Goal: Task Accomplishment & Management: Complete application form

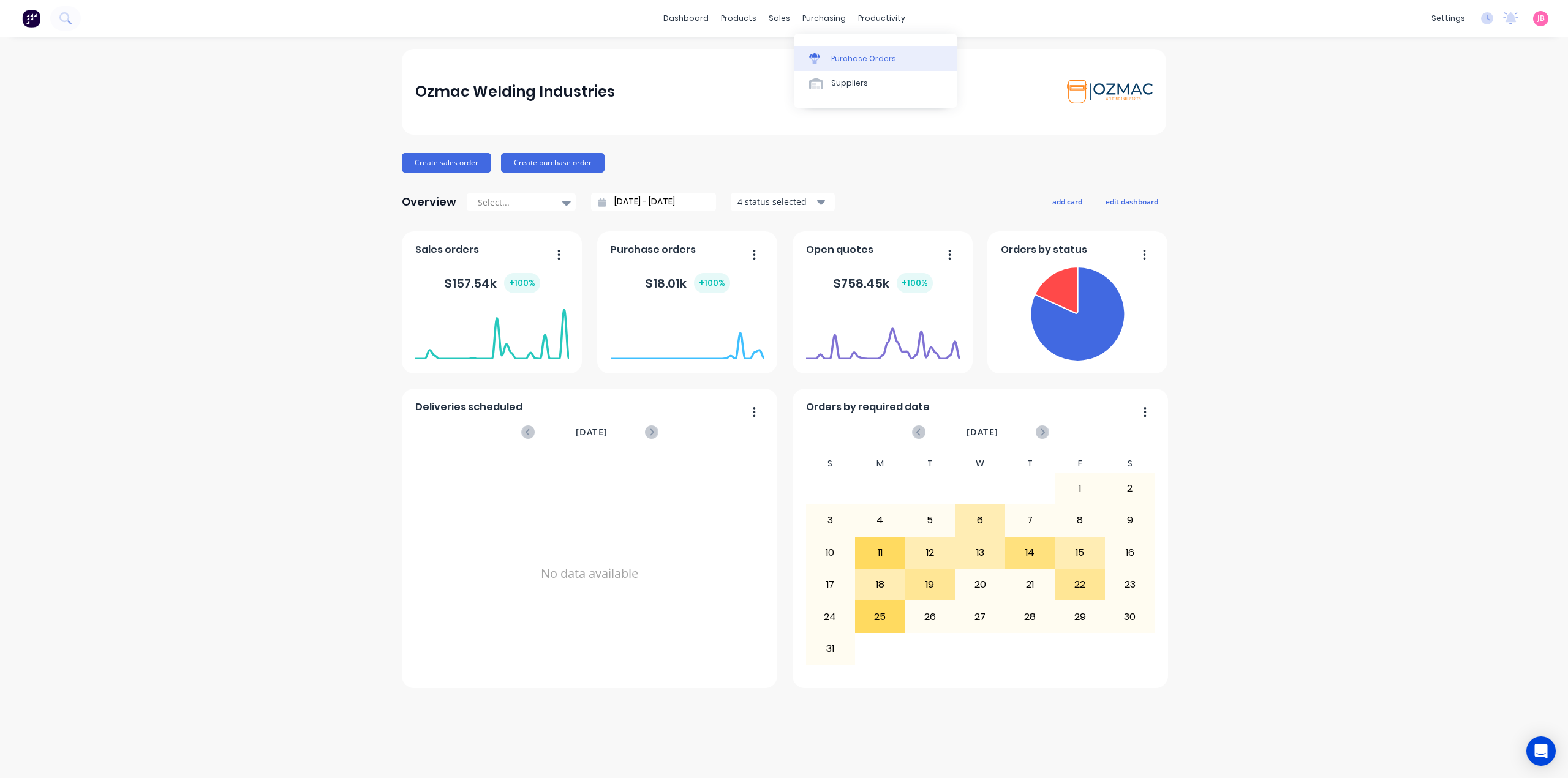
click at [834, 63] on div "Purchase Orders" at bounding box center [864, 59] width 65 height 11
click at [790, 51] on link "Sales Orders" at bounding box center [843, 58] width 162 height 24
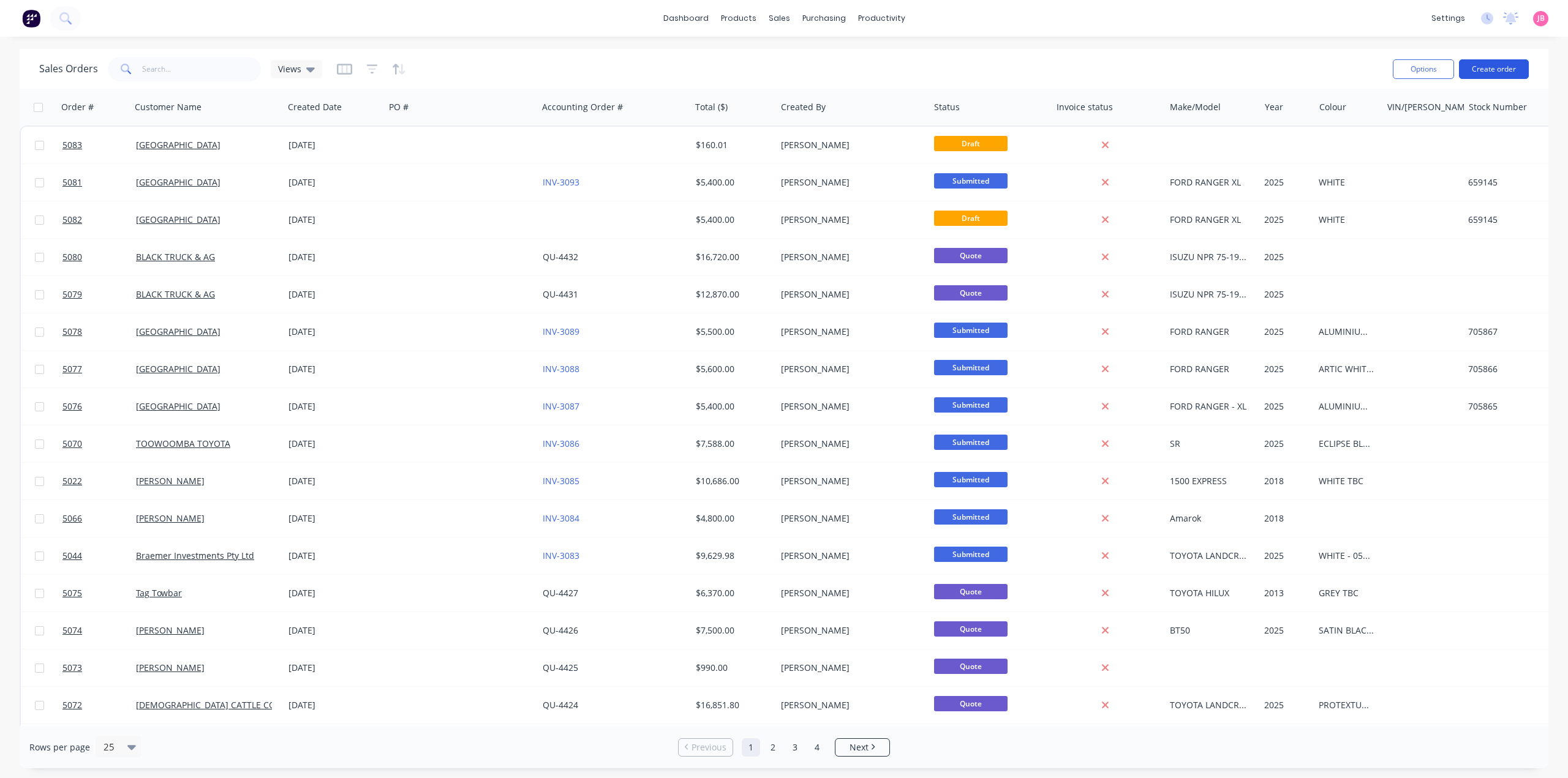
click at [1501, 71] on button "Create order" at bounding box center [1494, 69] width 70 height 20
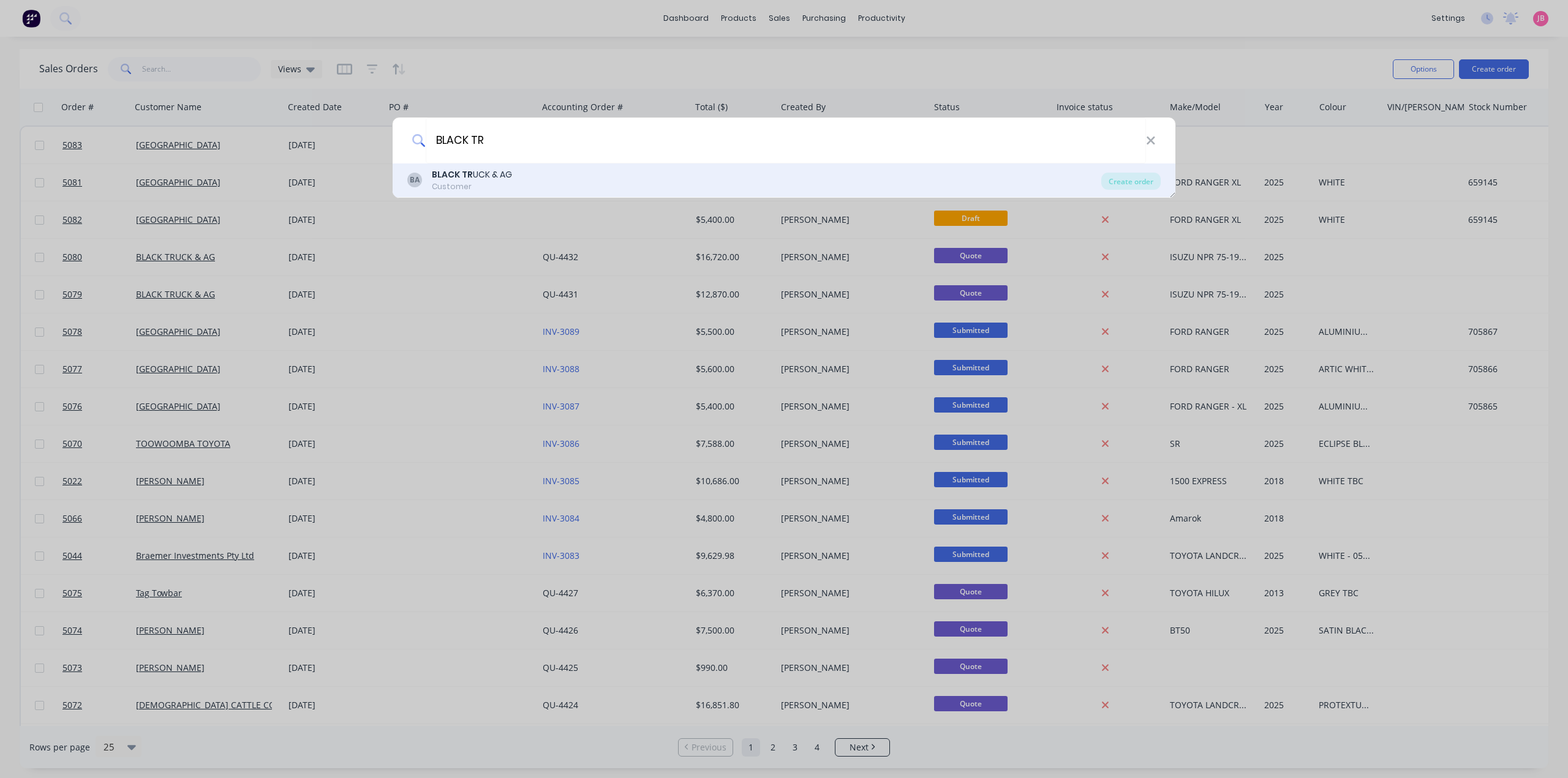
type input "BLACK TR"
click at [515, 182] on div "BA BLACK TR UCK & AG Customer" at bounding box center [754, 180] width 694 height 24
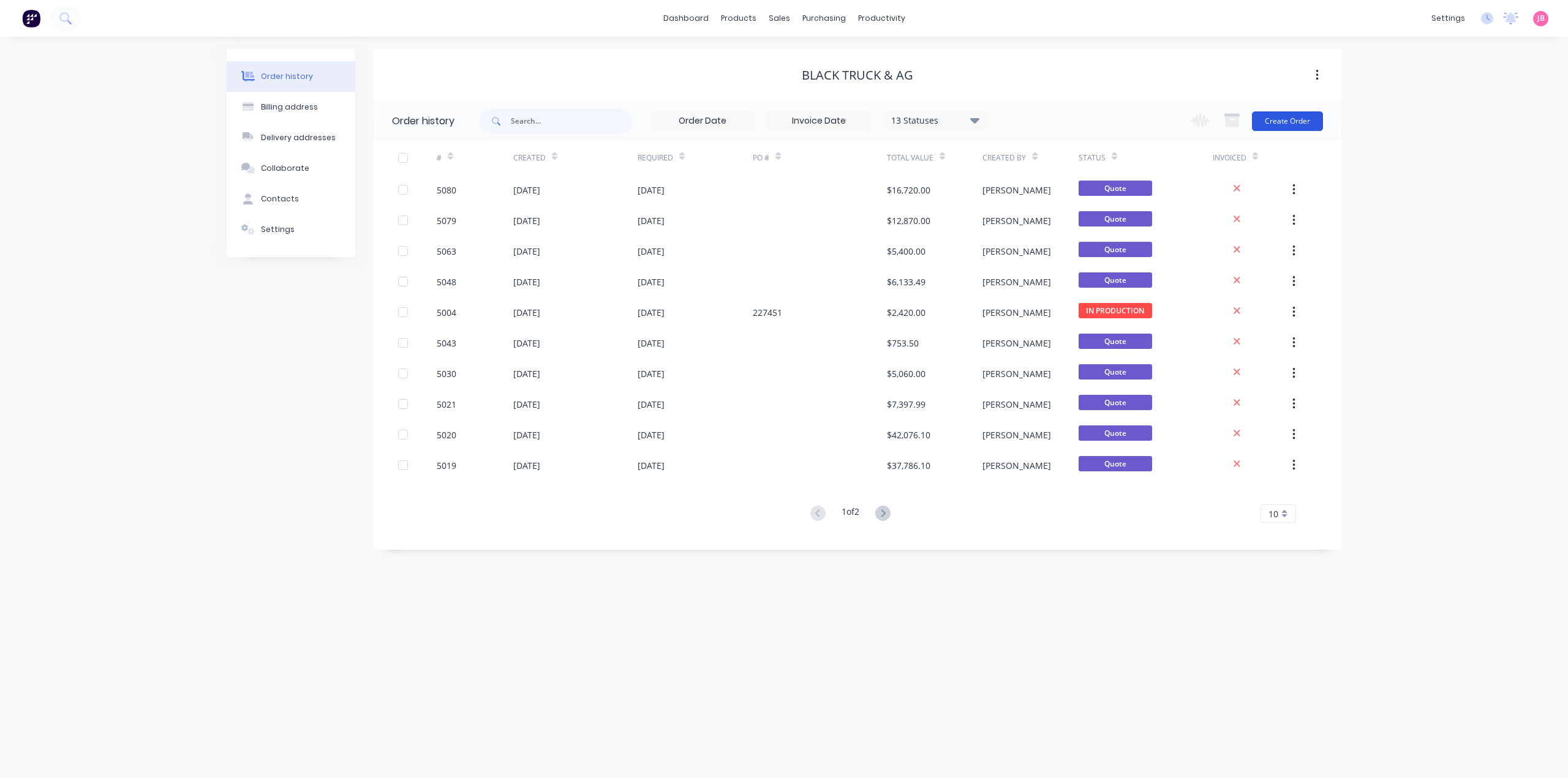
click at [1276, 120] on button "Create Order" at bounding box center [1287, 121] width 71 height 20
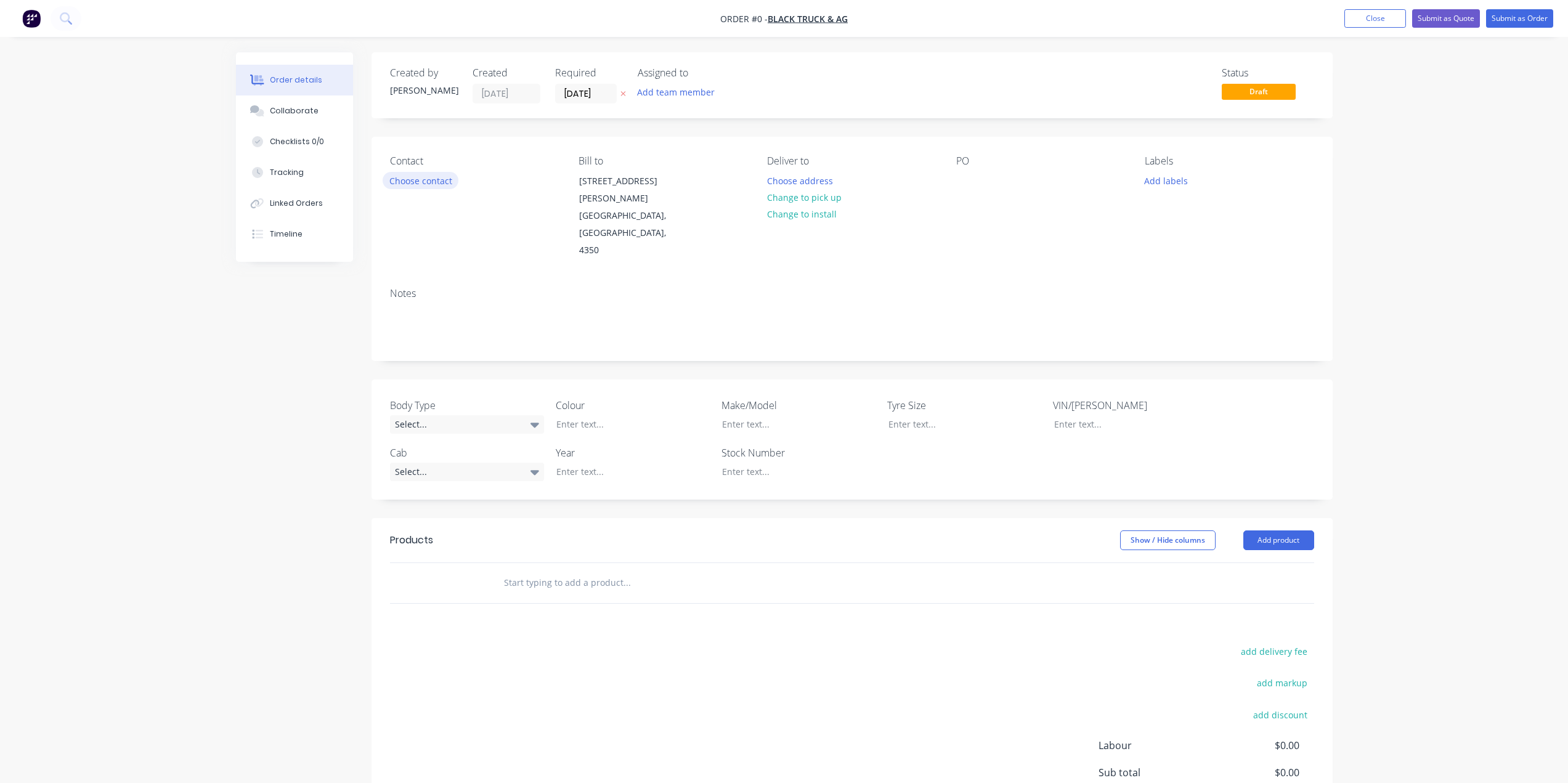
click at [431, 182] on button "Choose contact" at bounding box center [420, 180] width 76 height 16
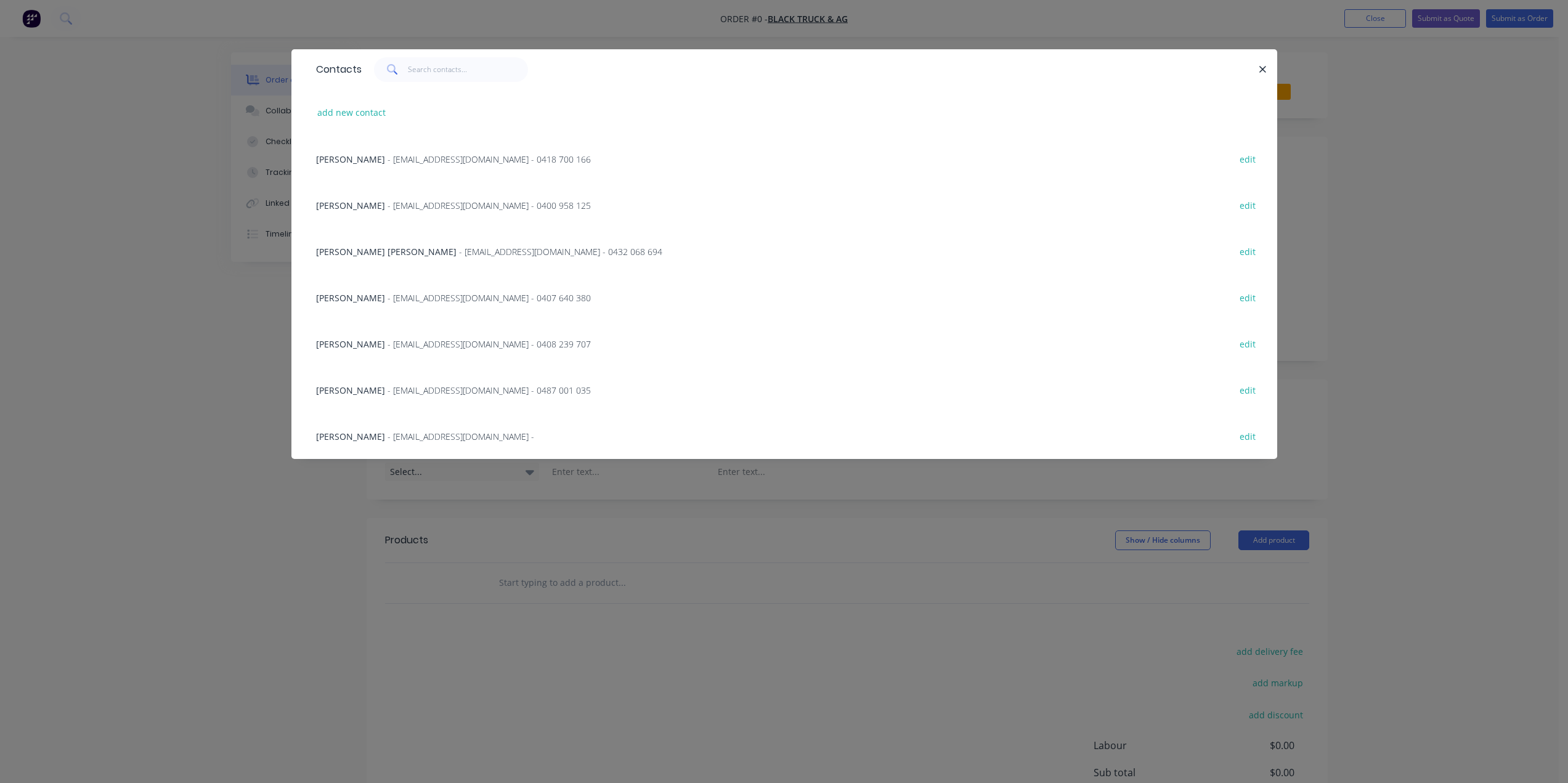
click at [382, 297] on span "[PERSON_NAME]" at bounding box center [350, 298] width 69 height 11
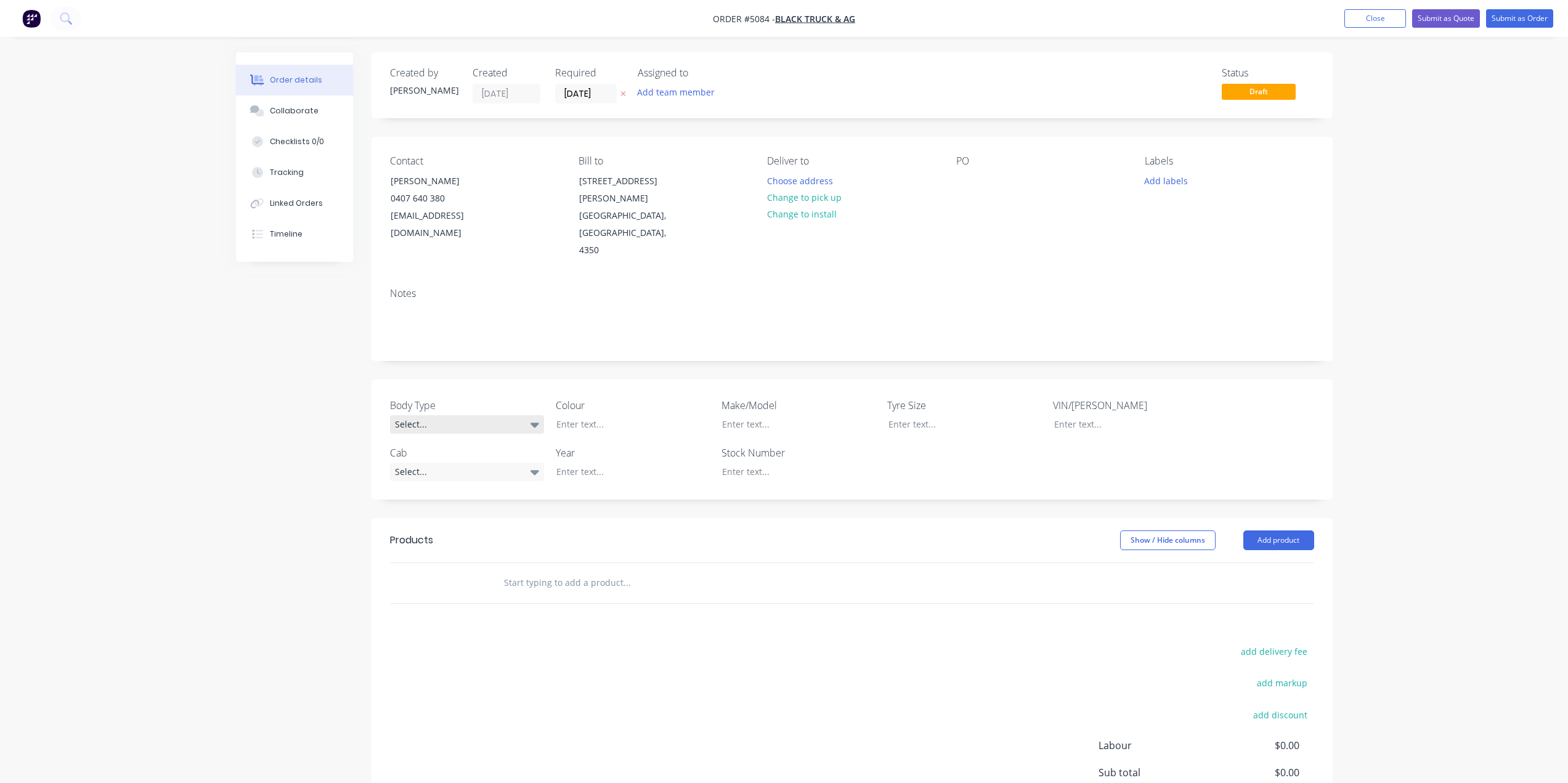
click at [519, 415] on div "Select..." at bounding box center [467, 424] width 154 height 19
click at [521, 415] on div "Select..." at bounding box center [467, 424] width 154 height 19
click at [506, 432] on button "Cab Chassis" at bounding box center [482, 441] width 185 height 25
click at [601, 462] on div at bounding box center [623, 471] width 154 height 18
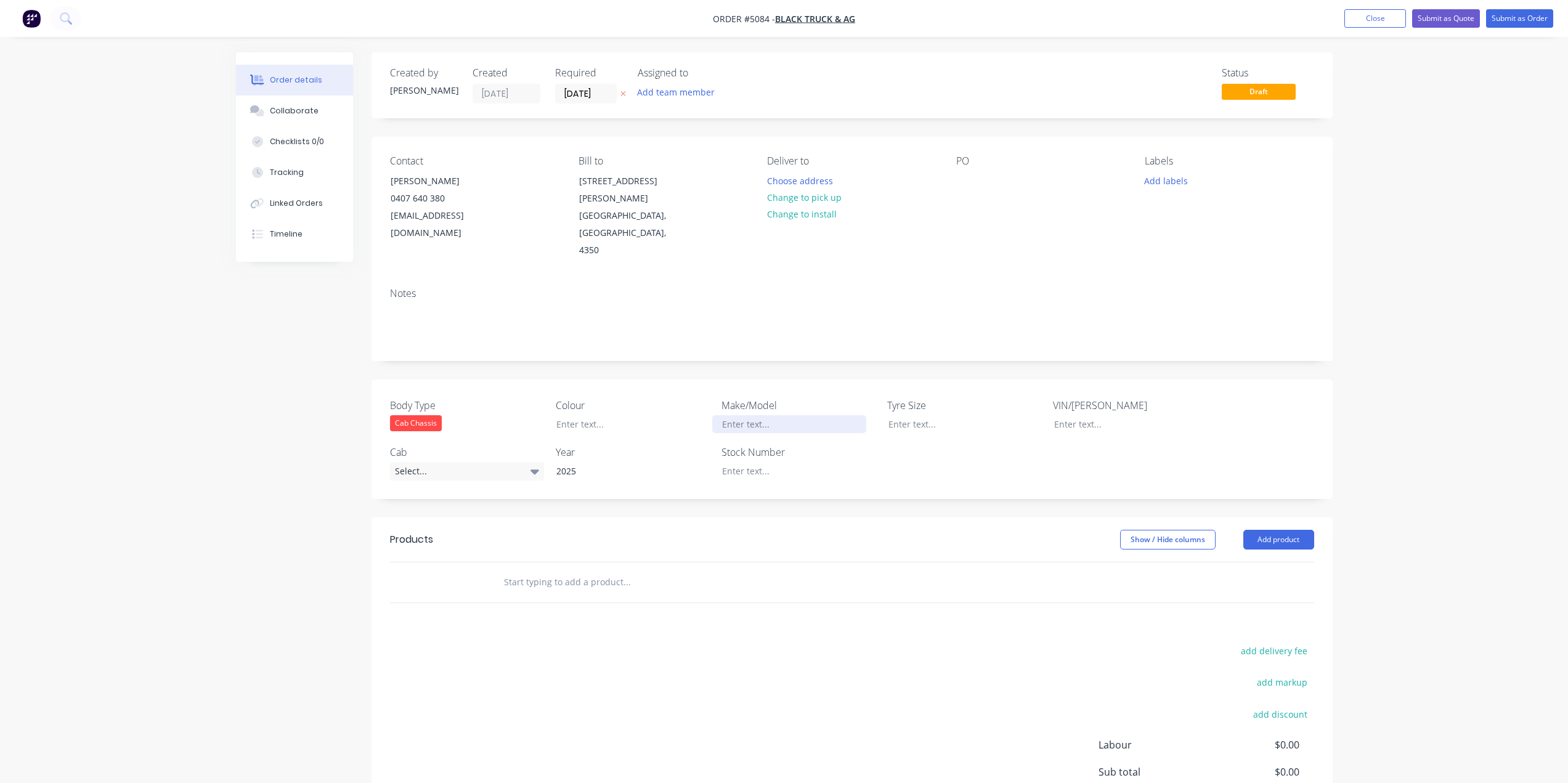
click at [762, 415] on div at bounding box center [789, 424] width 154 height 18
click at [798, 462] on div at bounding box center [789, 471] width 154 height 18
click at [1005, 432] on div "Body Type Cab Chassis Colour Make/Model FVD 170-260 AT C65 Tyre Size VIN/[PERSO…" at bounding box center [852, 439] width 961 height 120
click at [657, 570] on input "text" at bounding box center [626, 582] width 246 height 25
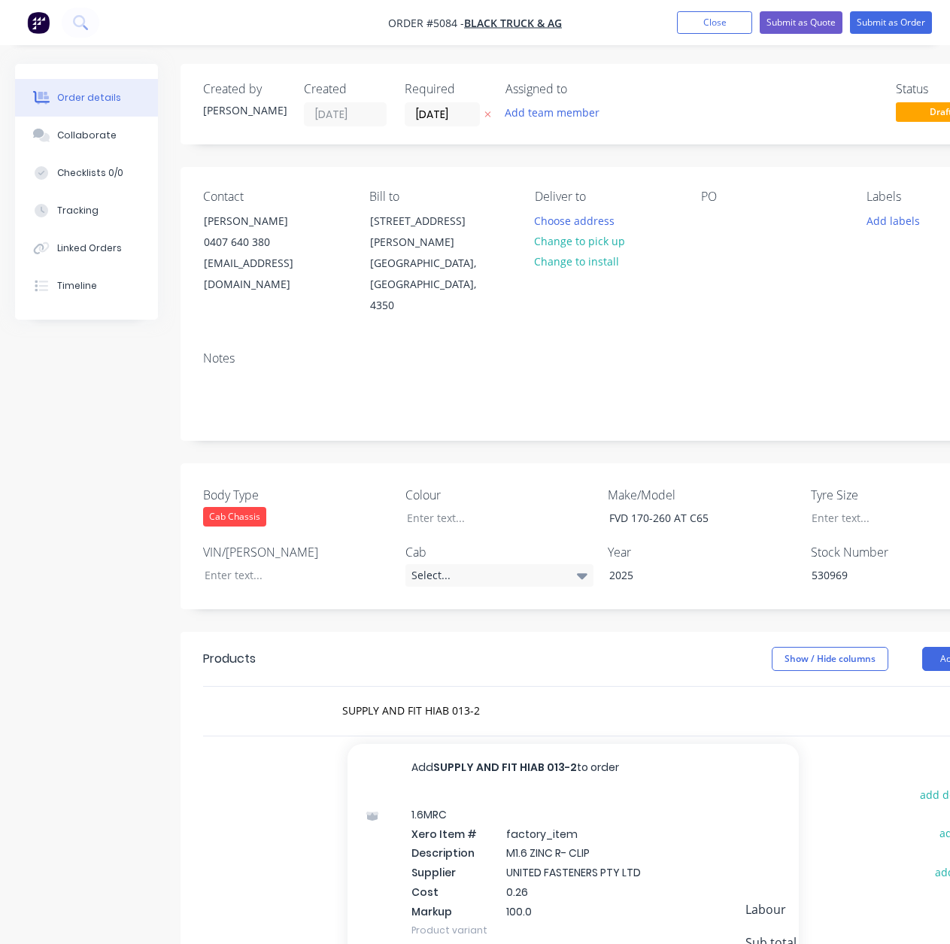
click at [792, 351] on div "Notes" at bounding box center [606, 358] width 806 height 14
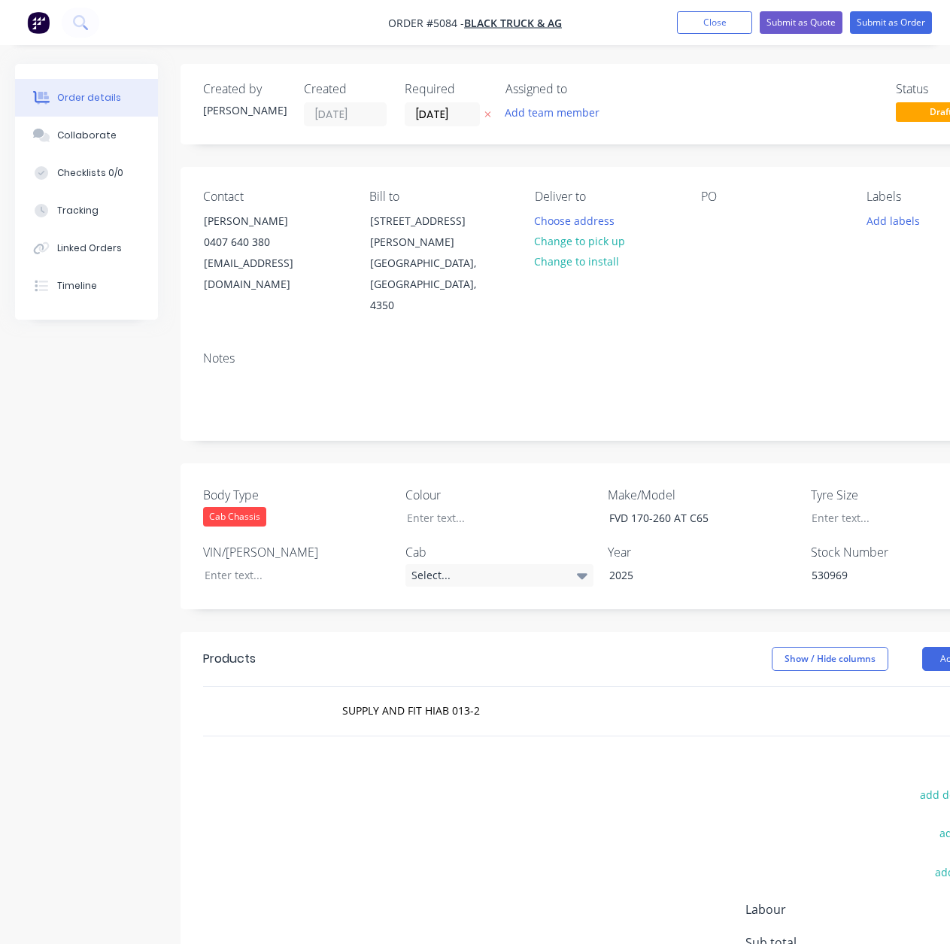
scroll to position [0, 96]
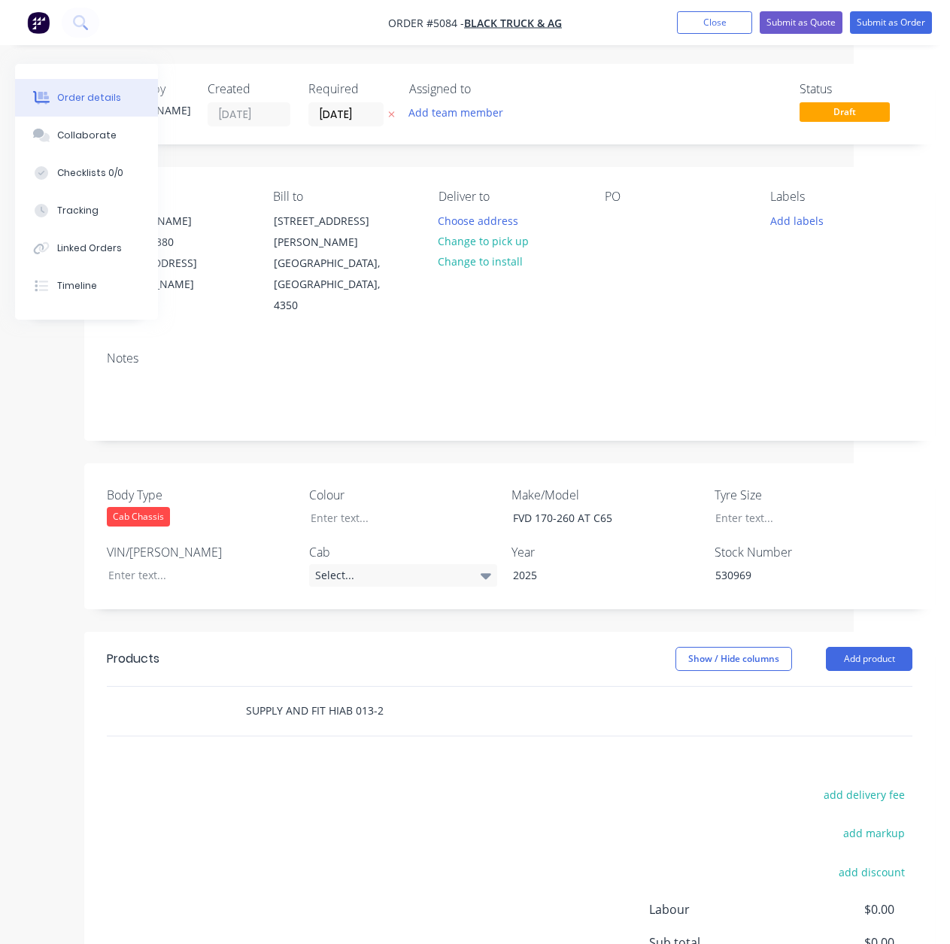
click at [506, 696] on input "SUPPLY AND FIT HIAB 013-2" at bounding box center [395, 711] width 301 height 30
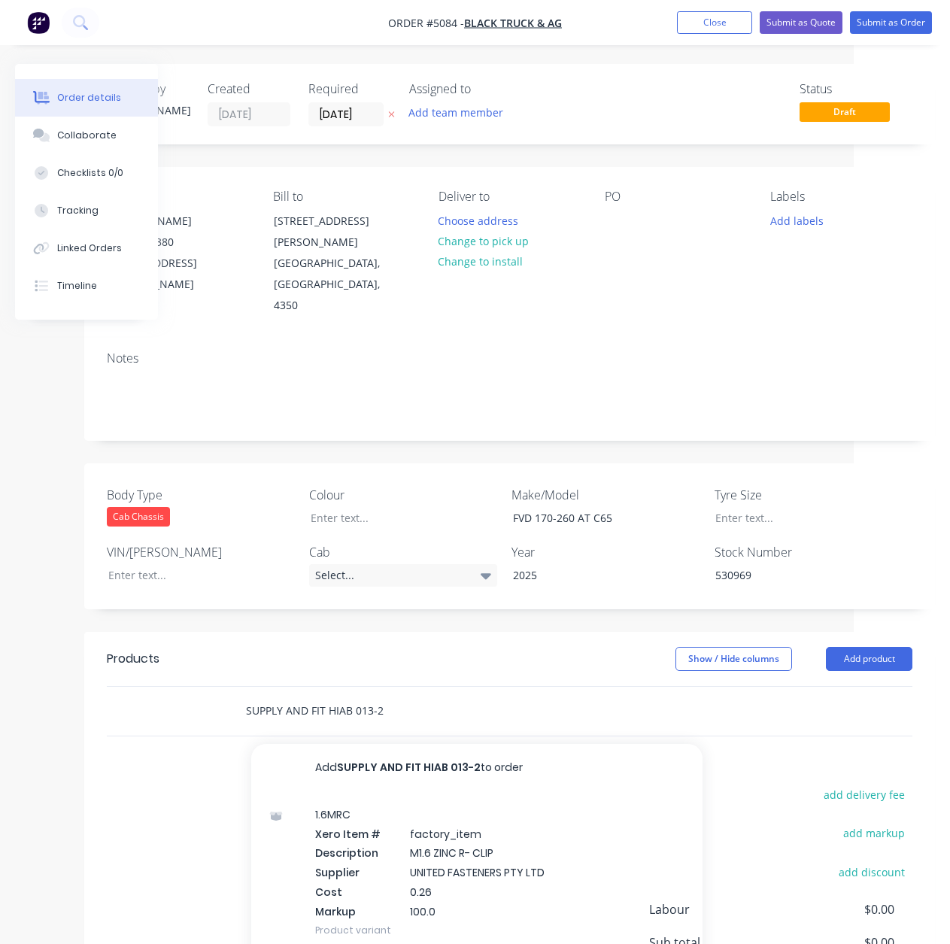
drag, startPoint x: 399, startPoint y: 670, endPoint x: 354, endPoint y: 670, distance: 44.4
click at [354, 696] on input "SUPPLY AND FIT HIAB 013-2" at bounding box center [395, 711] width 301 height 30
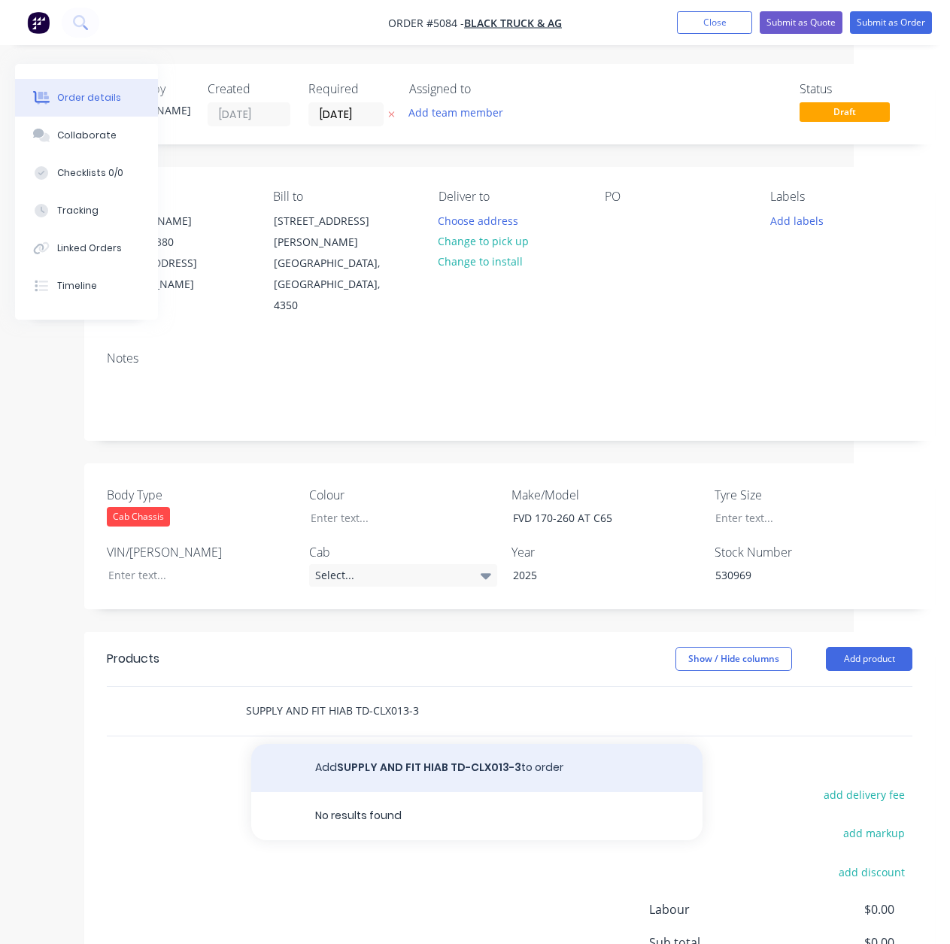
type input "SUPPLY AND FIT HIAB TD-CLX013-3"
click at [389, 744] on button "Add SUPPLY AND FIT HIAB TD-CLX013-3 to order" at bounding box center [476, 768] width 451 height 48
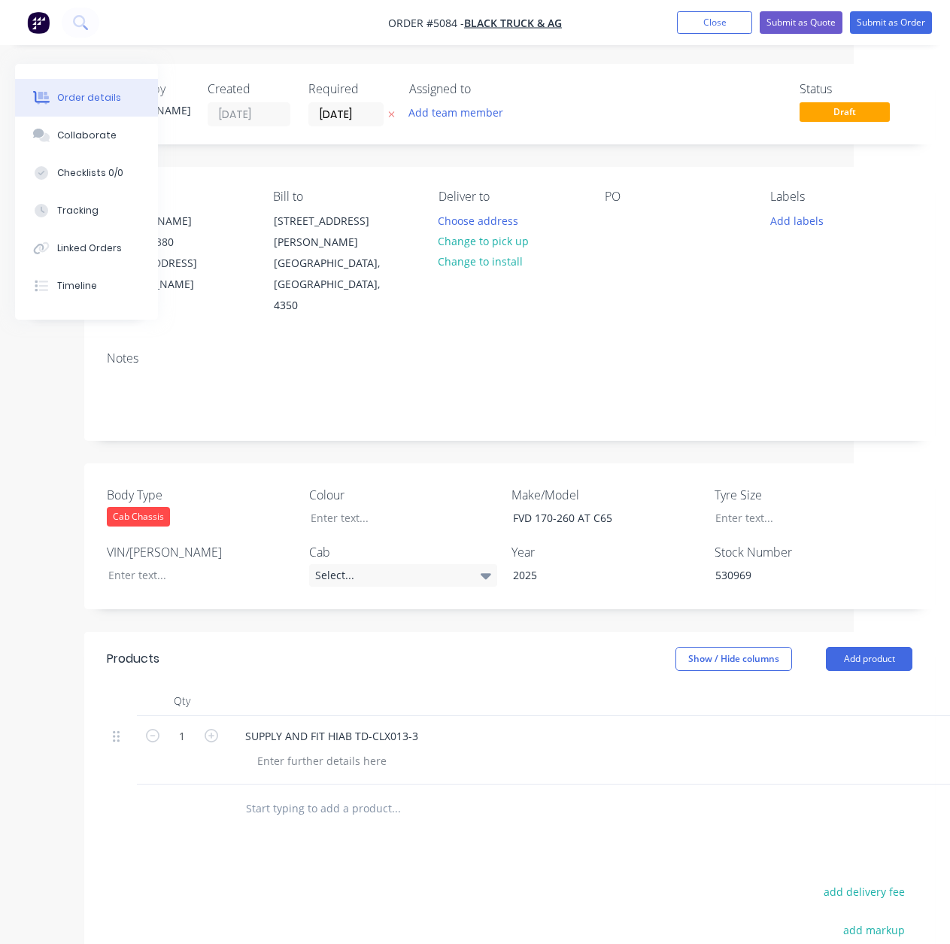
click at [819, 750] on div at bounding box center [609, 761] width 728 height 22
click at [408, 725] on div "SUPPLY AND FIT HIAB TD-CLX013-3" at bounding box center [331, 736] width 197 height 22
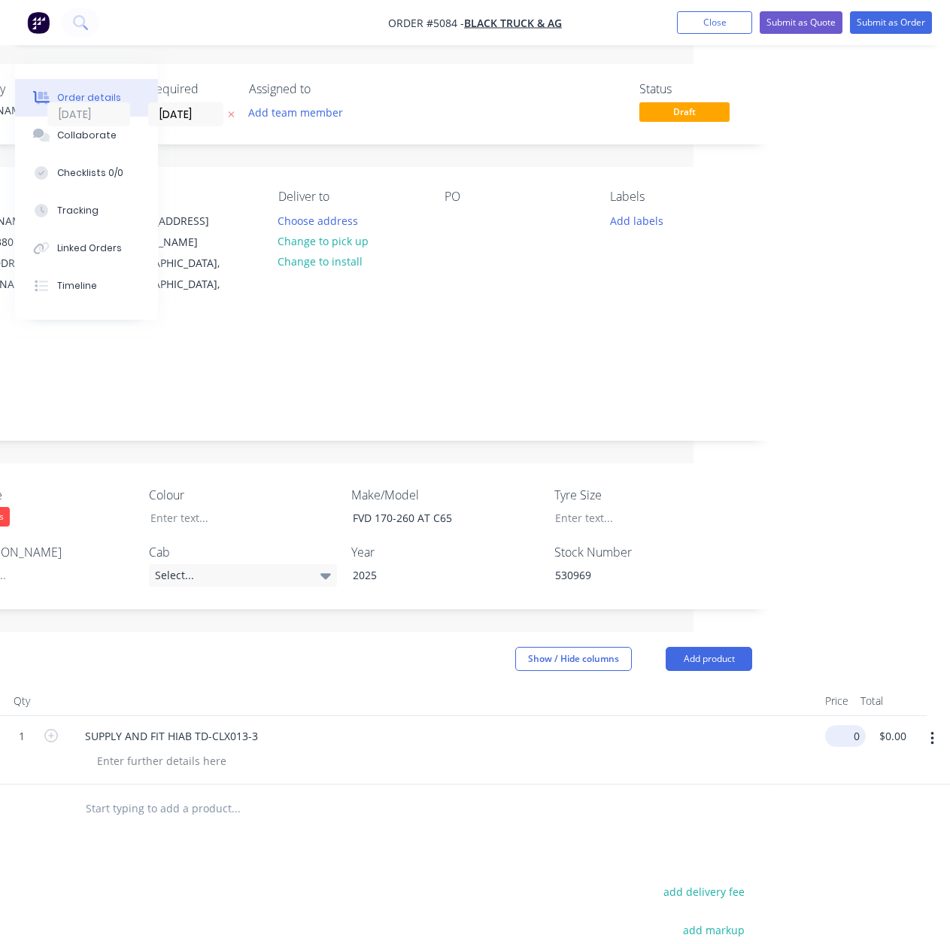
click at [858, 725] on input "0" at bounding box center [848, 736] width 35 height 22
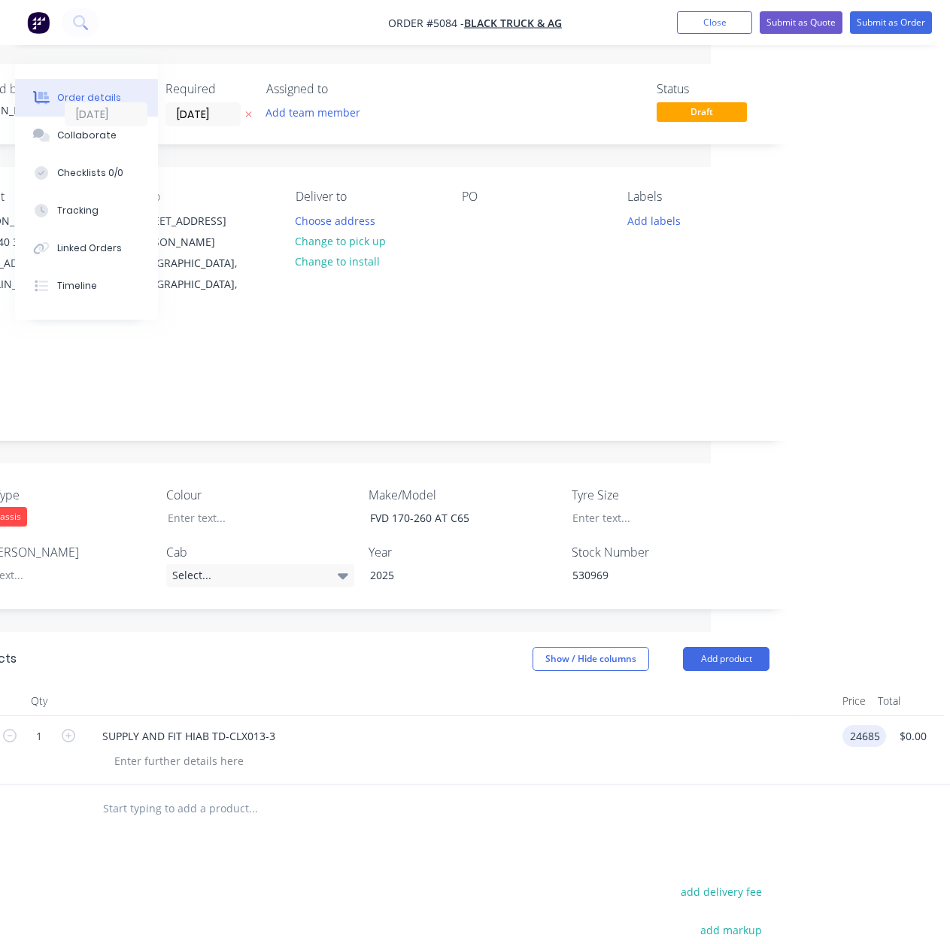
type input "$24,685.00"
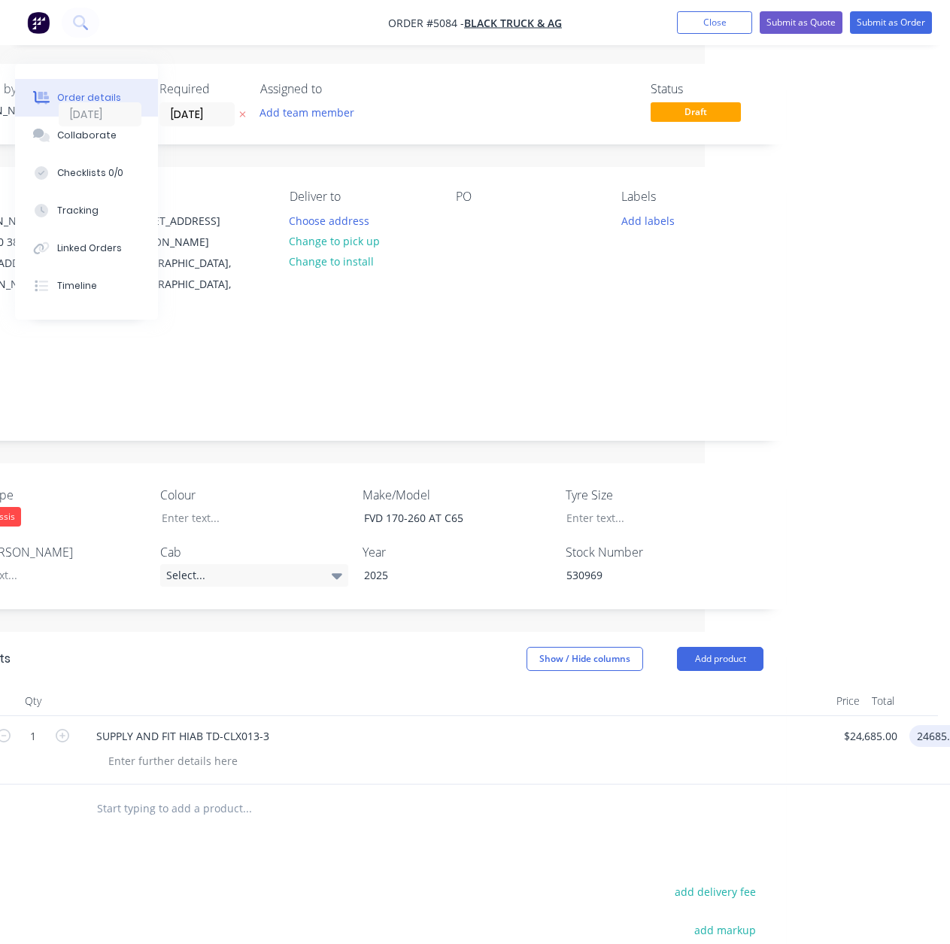
type input "$24,685.00"
click at [208, 794] on input "text" at bounding box center [246, 809] width 301 height 30
type input "S"
type input "F"
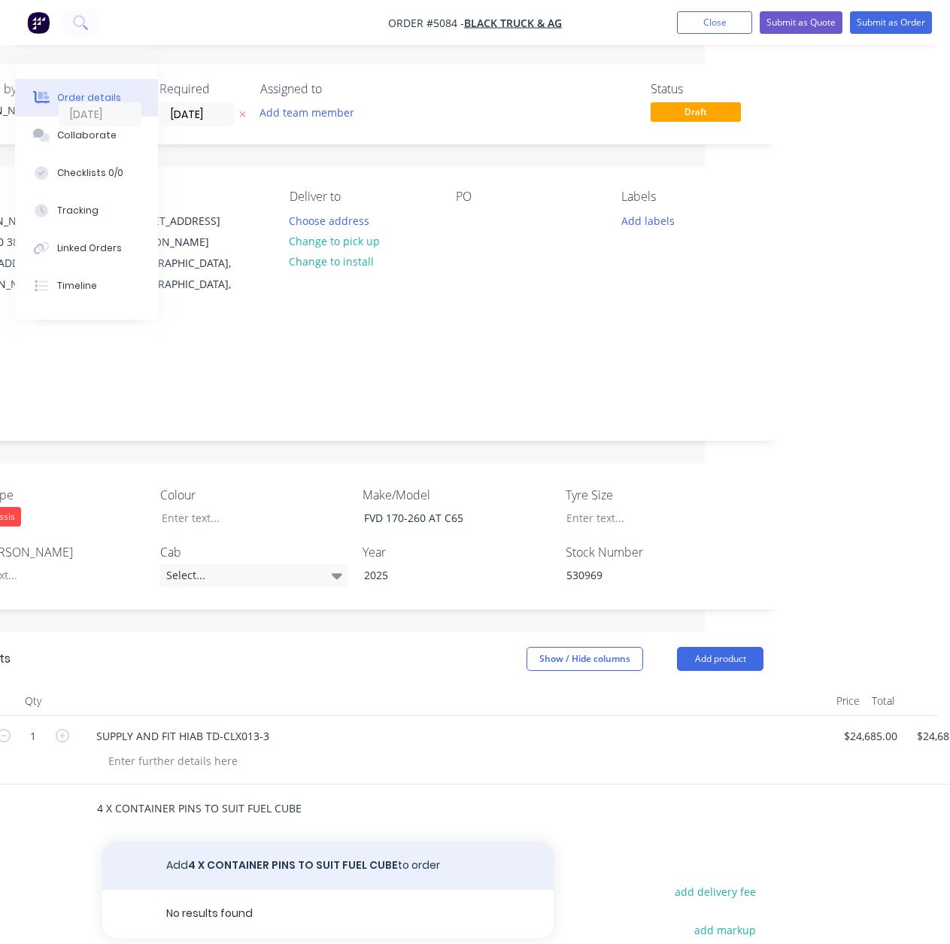
type input "4 X CONTAINER PINS TO SUIT FUEL CUBE"
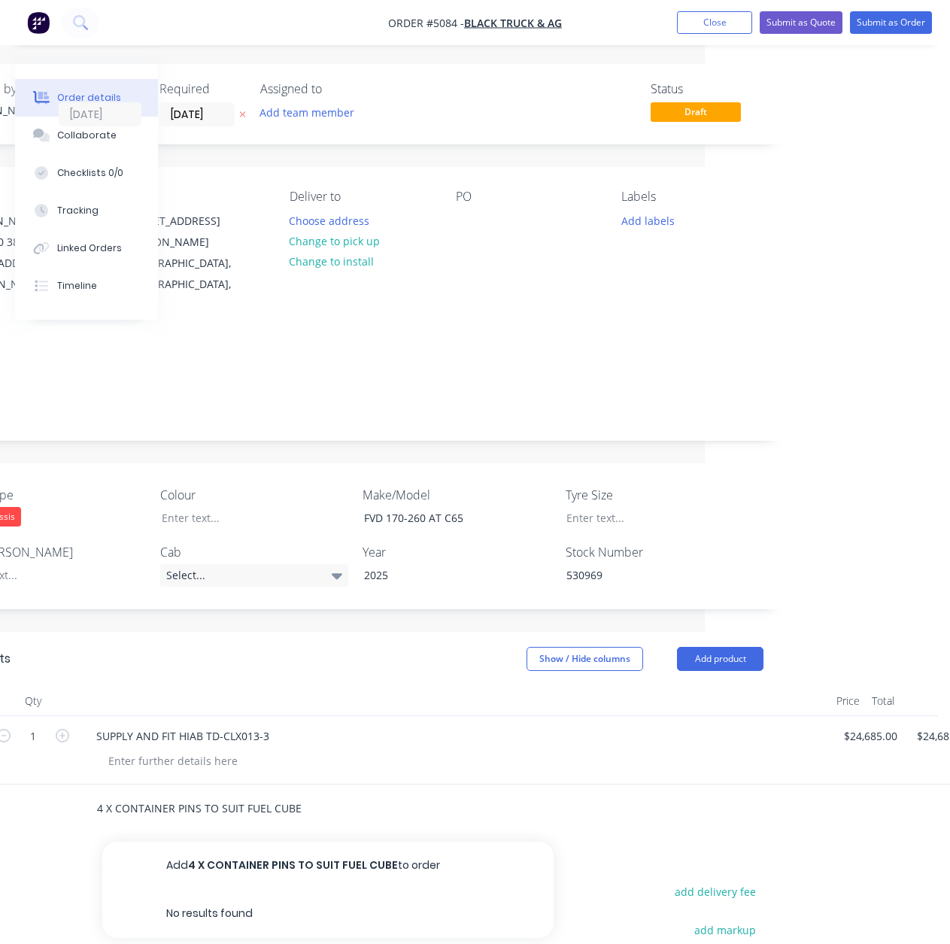
click at [326, 842] on button "Add 4 X CONTAINER PINS TO SUIT FUEL CUBE to order" at bounding box center [327, 866] width 451 height 48
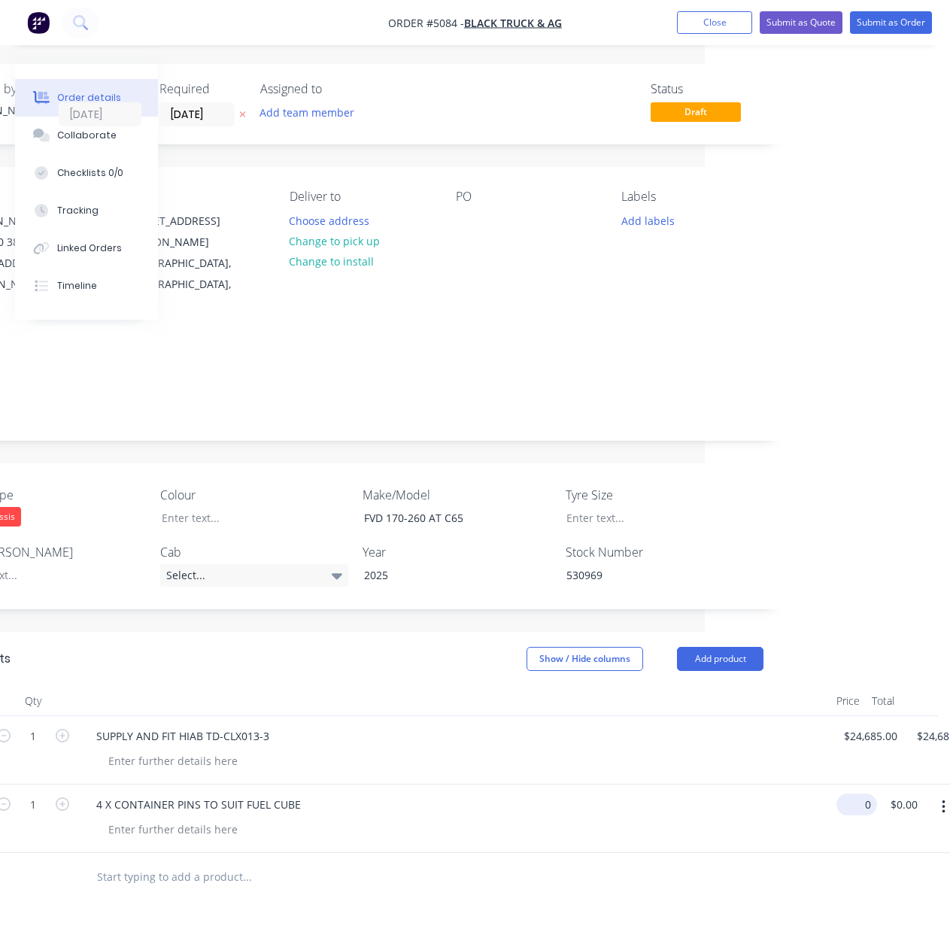
click at [764, 785] on div "1 4 X CONTAINER PINS TO SUIT FUEL CUBE 0 $0.00 $0.00 $0.00" at bounding box center [361, 819] width 806 height 68
type input "$2,698.00"
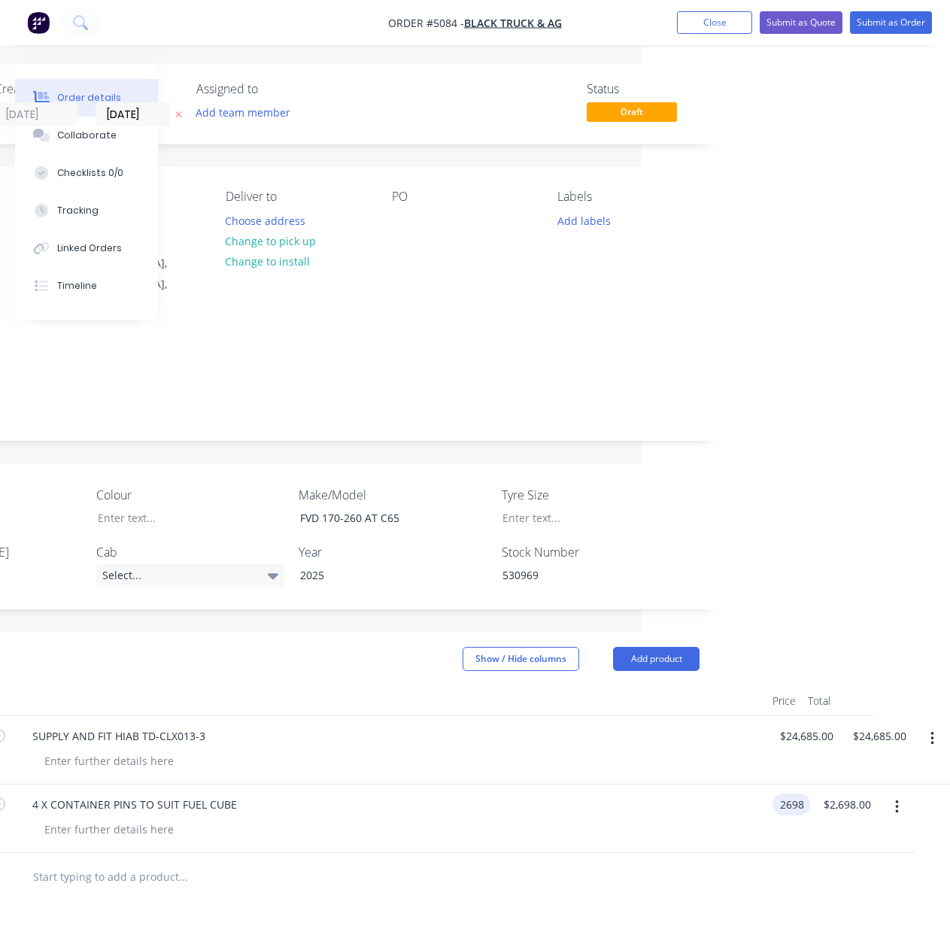
click at [810, 794] on div "2698 2698" at bounding box center [795, 805] width 32 height 22
type input "$2,600.00"
click at [152, 862] on input "text" at bounding box center [182, 877] width 301 height 30
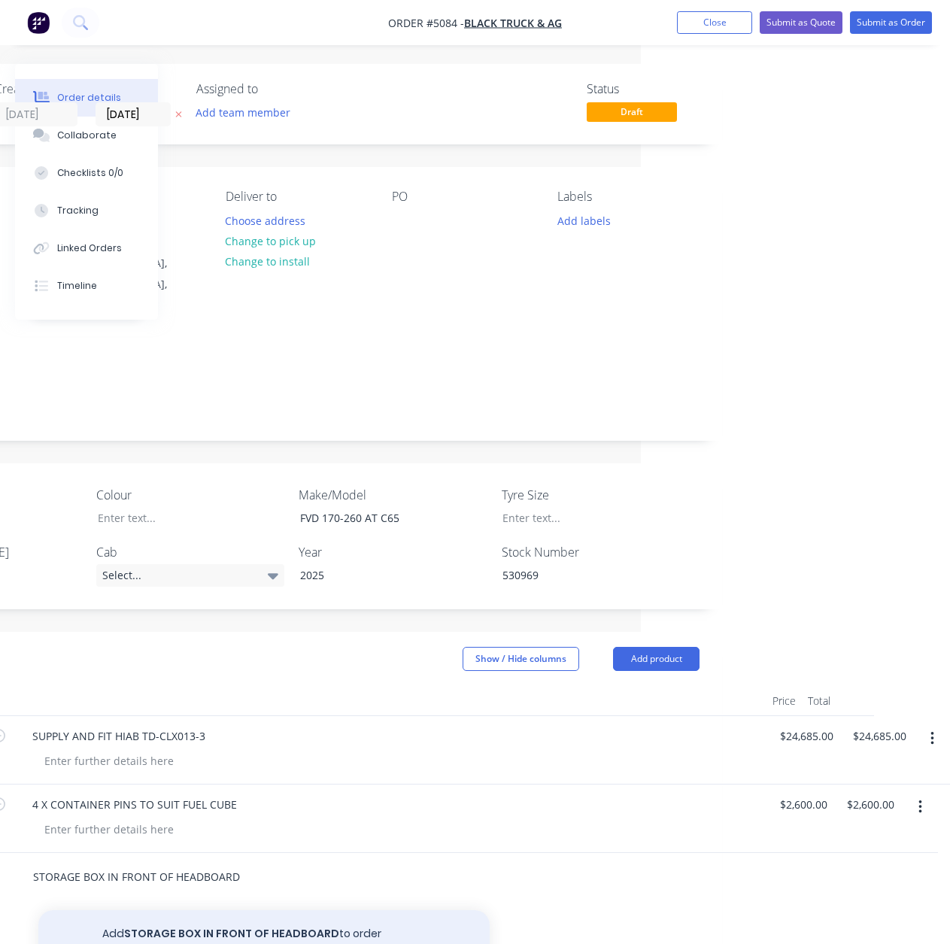
type input "STORAGE BOX IN FRONT OF HEADBOARD"
click at [195, 910] on button "Add STORAGE BOX IN FRONT OF HEADBOARD to order" at bounding box center [263, 934] width 451 height 48
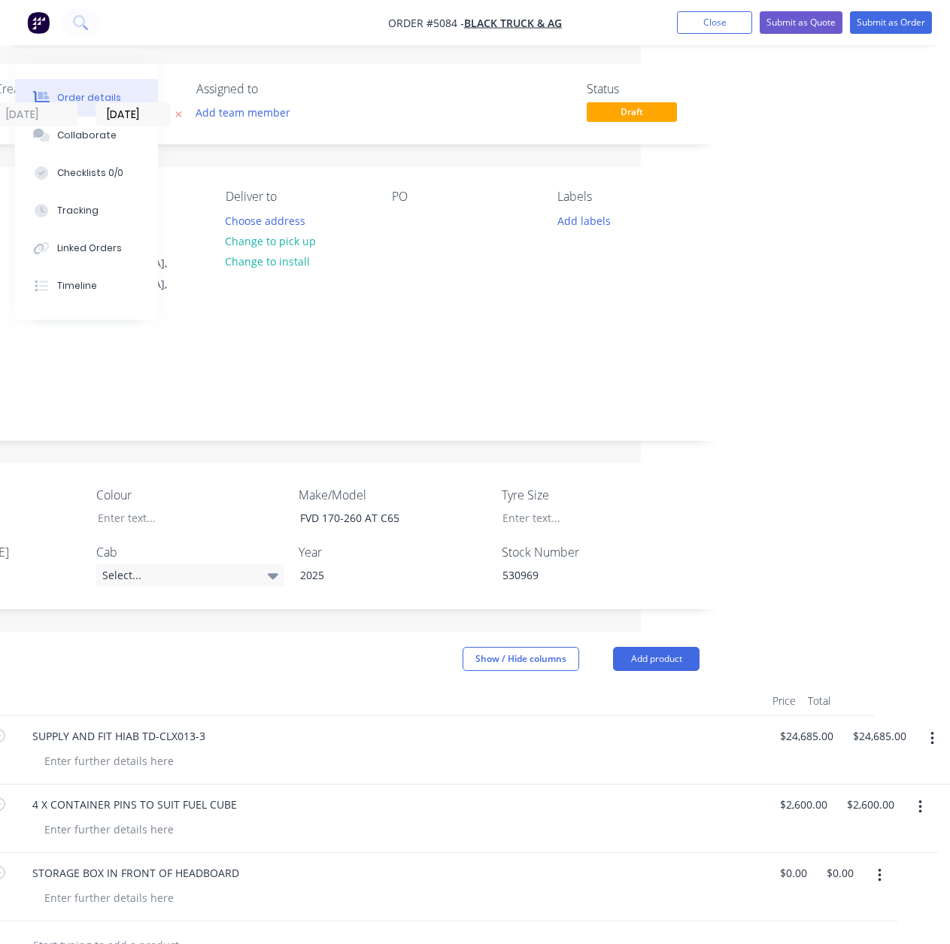
click at [198, 887] on div at bounding box center [396, 898] width 728 height 22
click at [153, 887] on div at bounding box center [108, 898] width 153 height 22
click at [793, 862] on input "0" at bounding box center [796, 873] width 35 height 22
type input "$6,300.00"
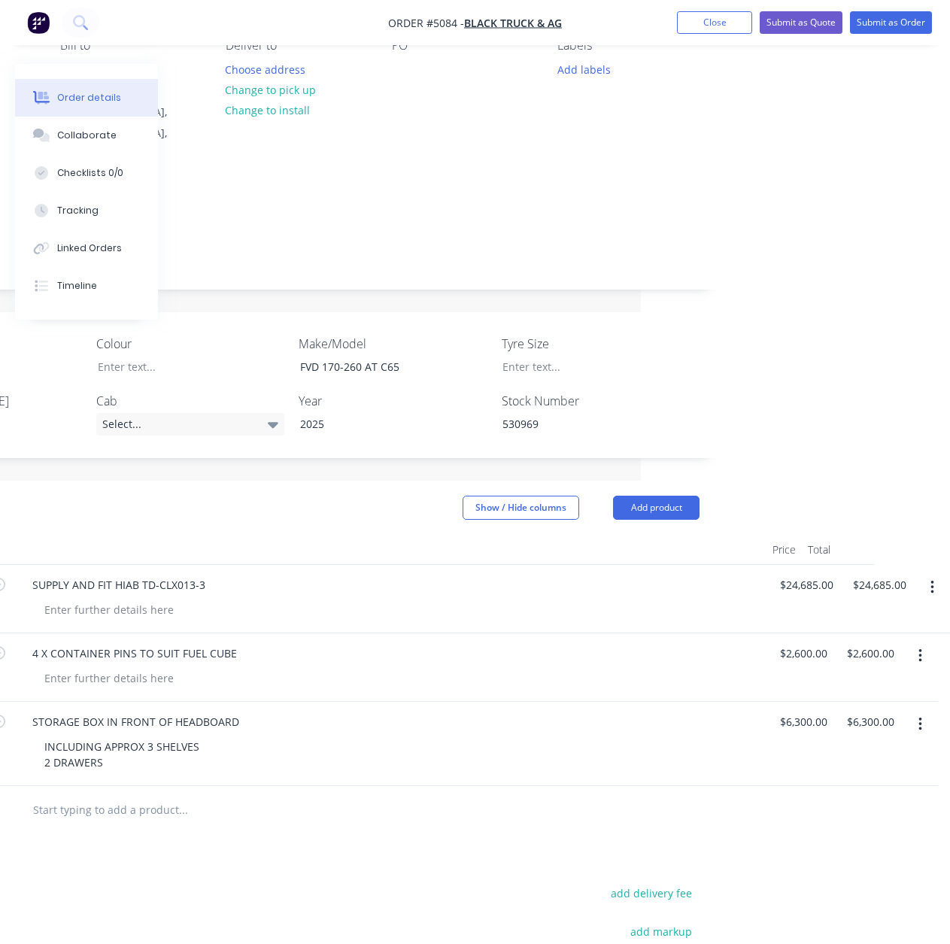
scroll to position [150, 309]
click at [130, 737] on div "INCLUDING APPROX 3 SHELVES 2 DRAWERS" at bounding box center [121, 756] width 179 height 38
click at [700, 703] on div "1 STORAGE BOX IN FRONT OF HEADBOARD INCLUDING APPROX 3 SHELVES 2 DRAWERS WITH L…" at bounding box center [297, 753] width 806 height 100
type input "$7,200.00"
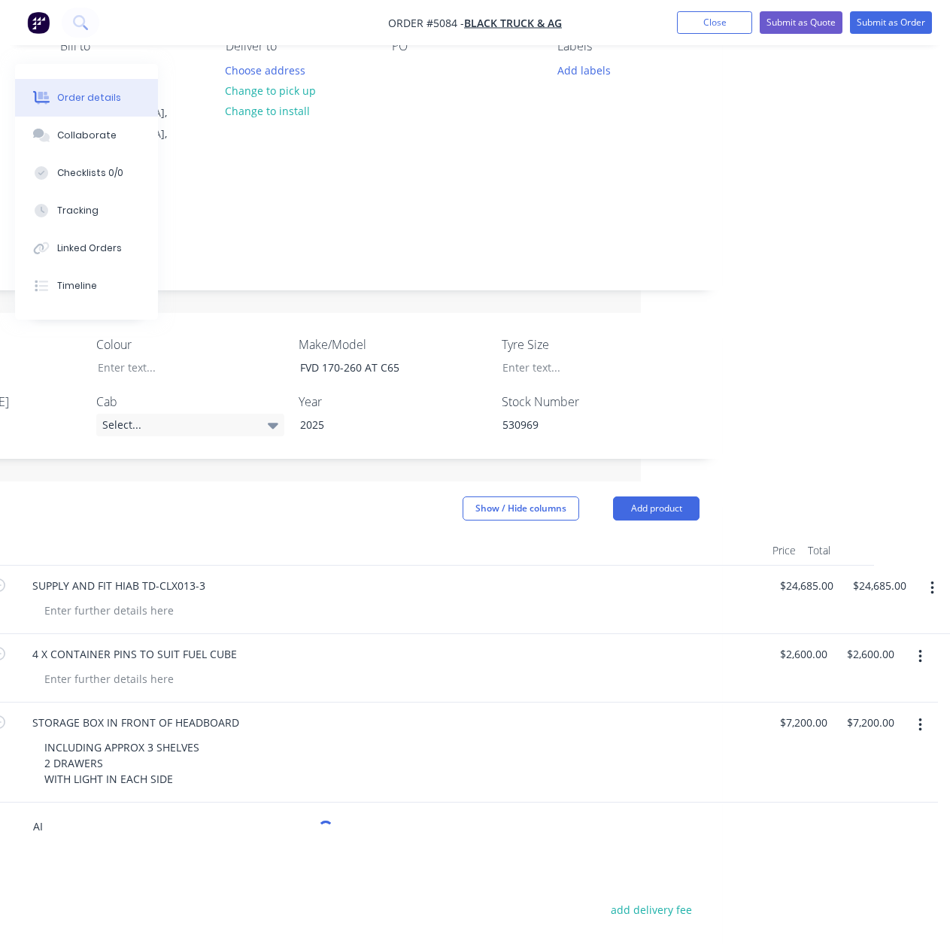
type input "A"
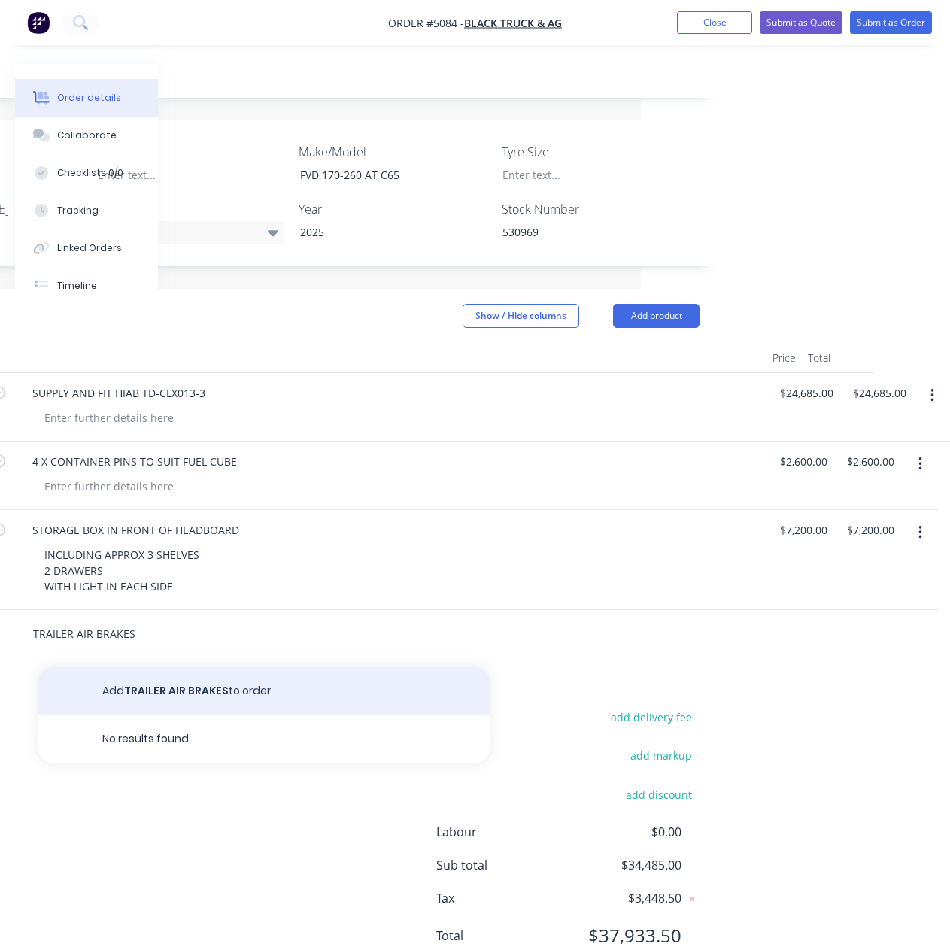
scroll to position [366, 309]
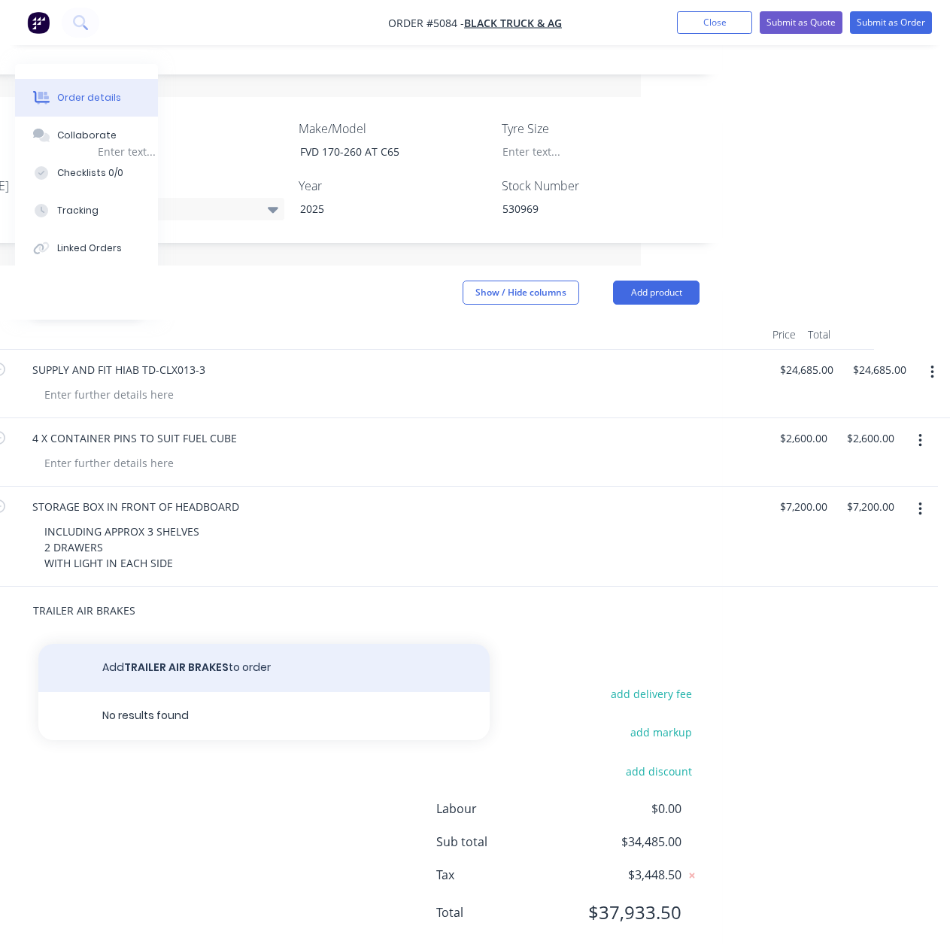
type input "TRAILER AIR BRAKES"
click at [171, 644] on button "Add TRAILER AIR BRAKES to order" at bounding box center [263, 668] width 451 height 48
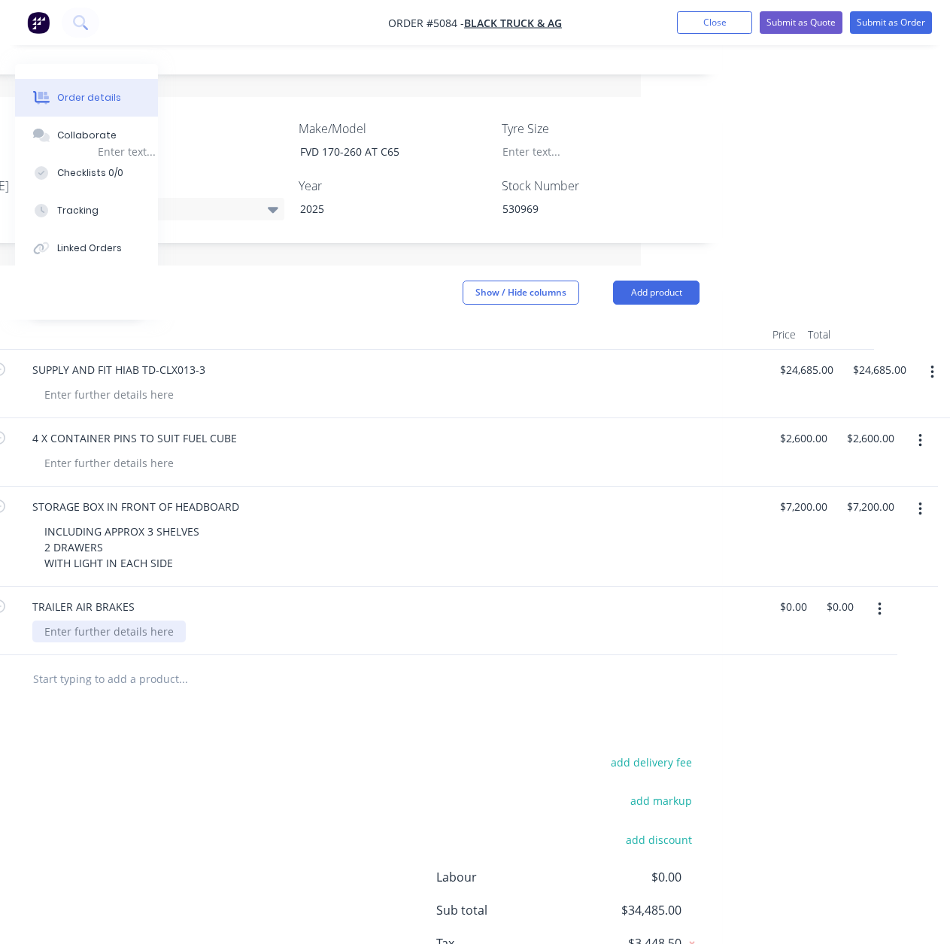
click at [147, 621] on div at bounding box center [108, 632] width 153 height 22
click at [156, 621] on div "PENDING NEW MODEL THIS IS MINIMUM PRI" at bounding box center [156, 632] width 248 height 22
drag, startPoint x: 442, startPoint y: 591, endPoint x: 372, endPoint y: 594, distance: 69.3
click at [372, 621] on div "PENDING NEW MODEL TOWING SPEC/CONTROL SYSTEMS THIS IS MINIMUM PRI" at bounding box center [245, 632] width 427 height 22
type input "$3,200.00"
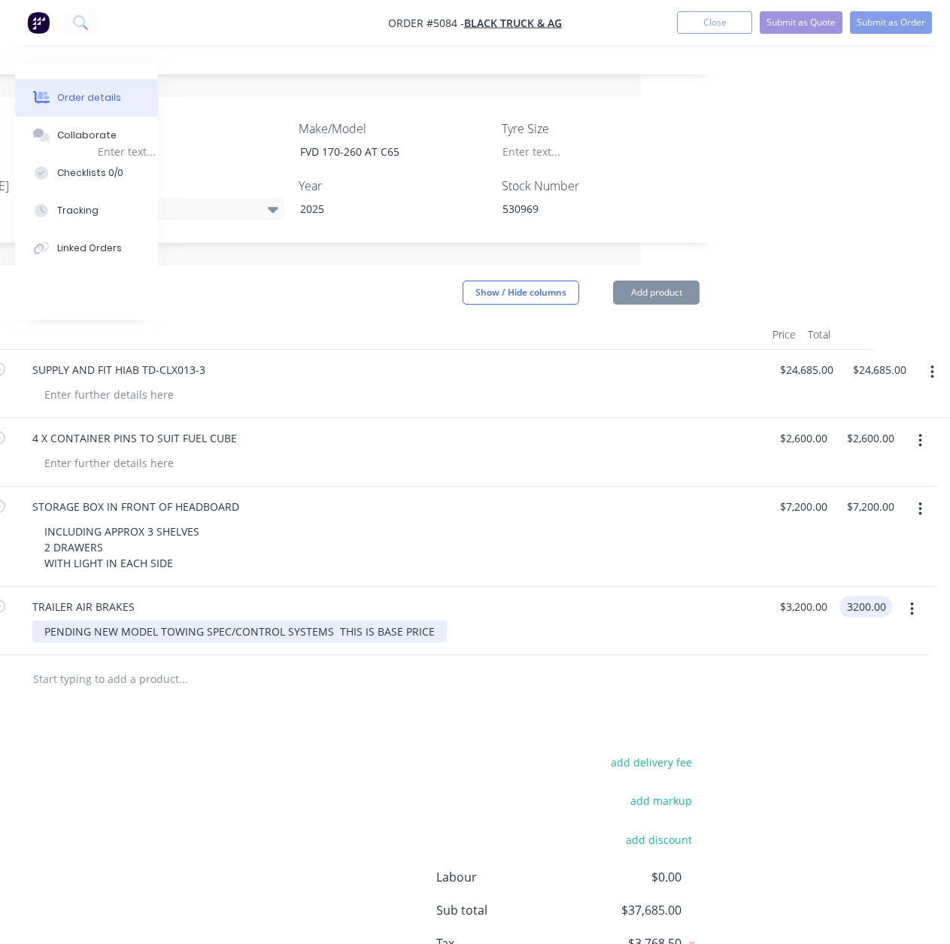
type input "$3,200.00"
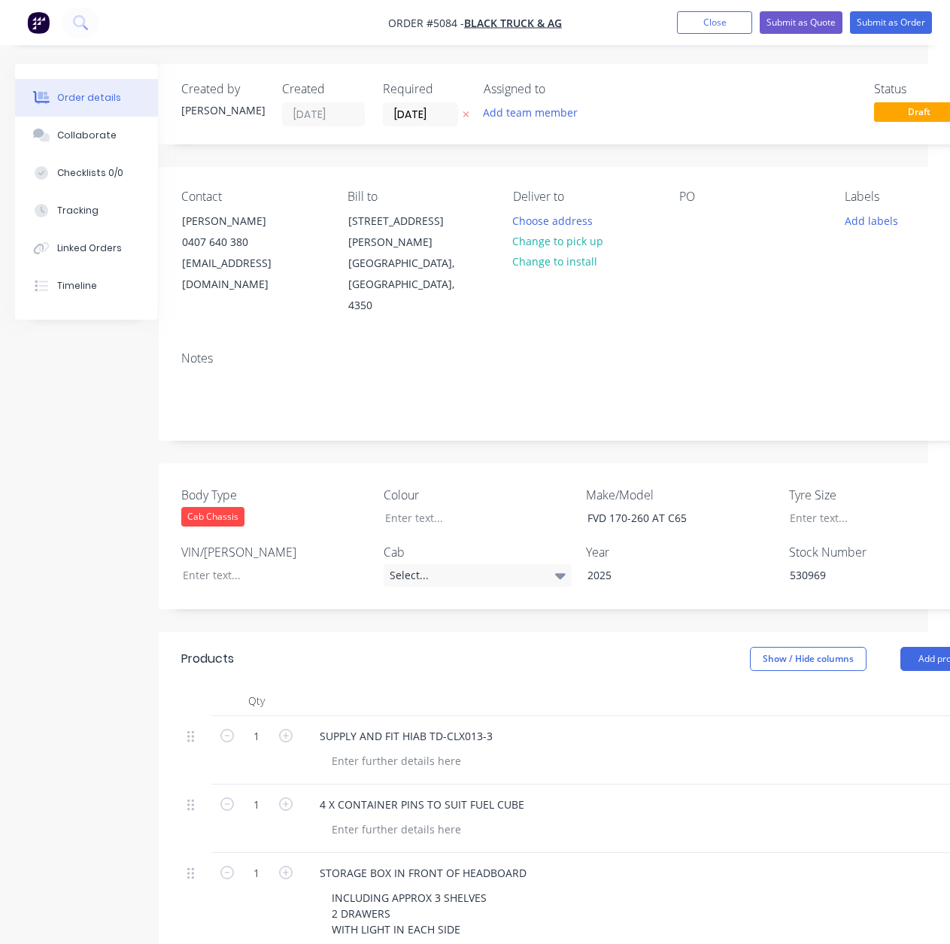
scroll to position [0, 0]
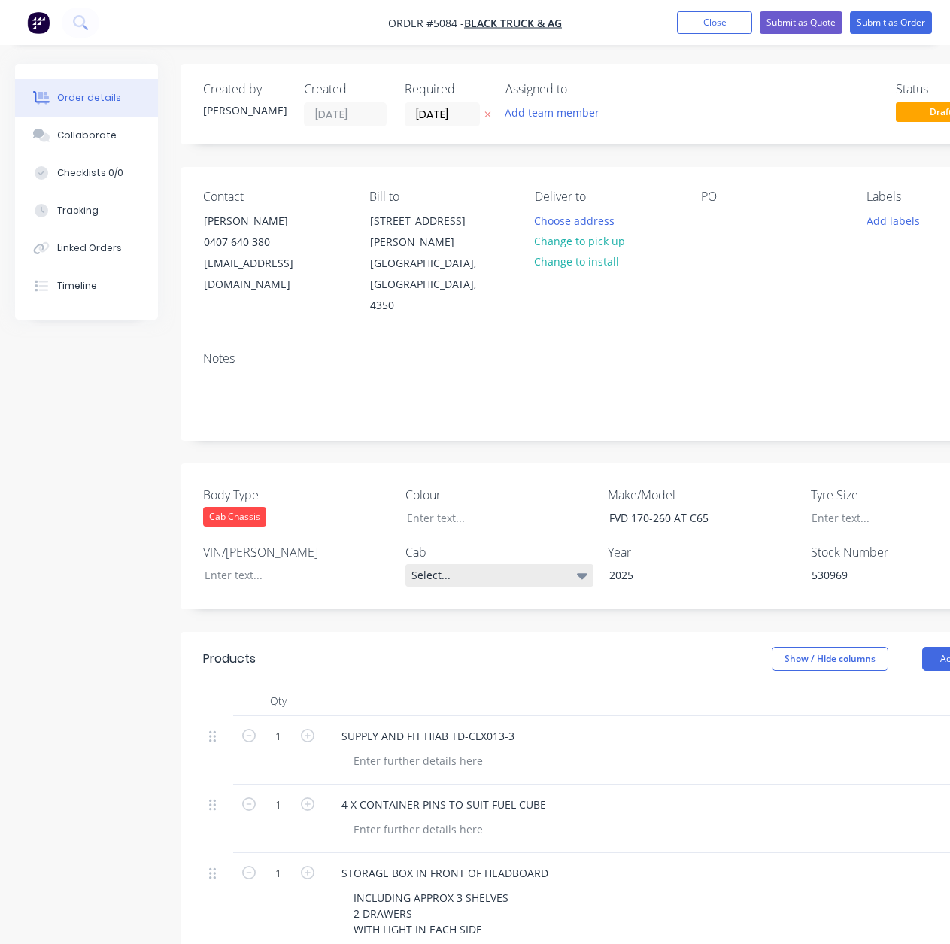
click at [500, 564] on div "Select..." at bounding box center [500, 575] width 188 height 23
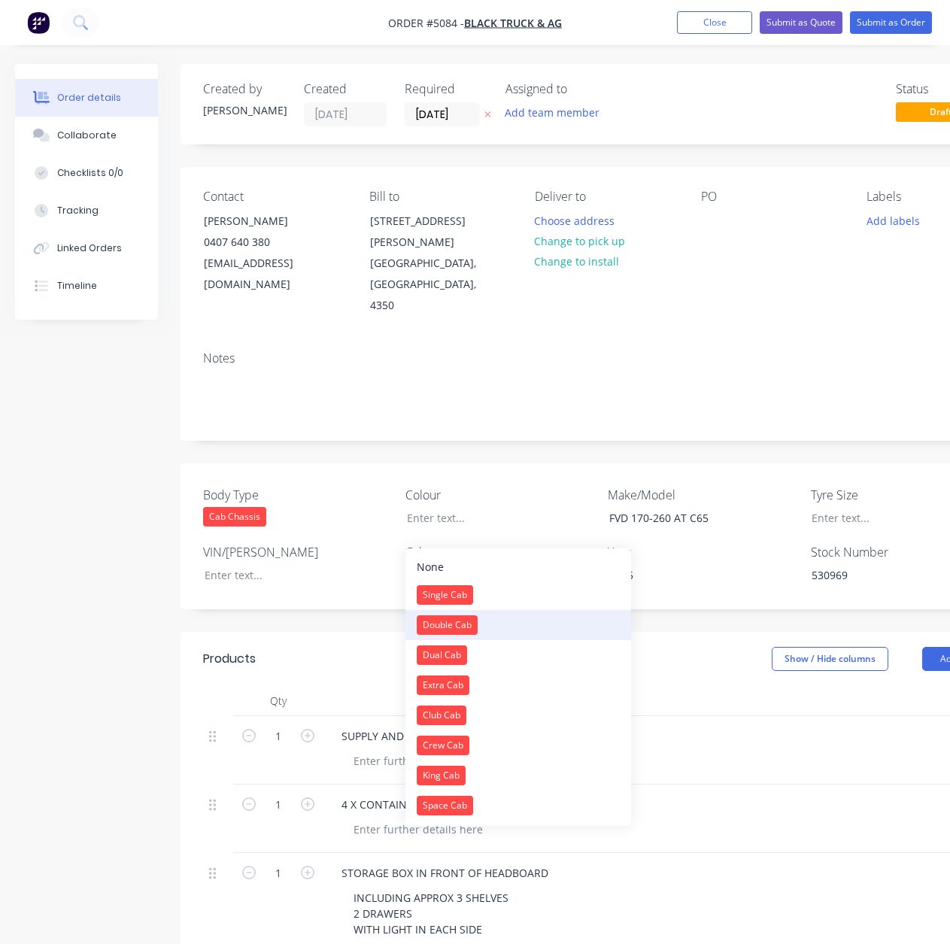
click at [467, 620] on div "Double Cab" at bounding box center [447, 625] width 61 height 20
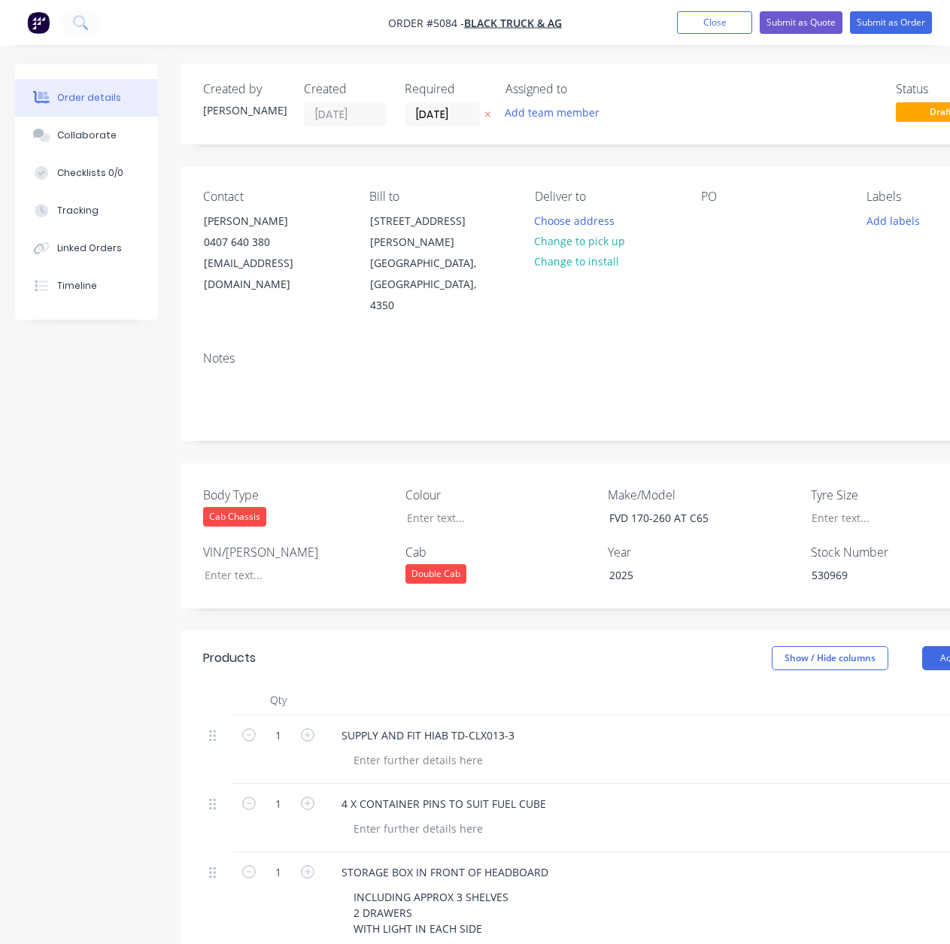
click at [502, 579] on div "Created by [PERSON_NAME] Created [DATE] Required [DATE] Assigned to Add team me…" at bounding box center [606, 731] width 851 height 1334
click at [465, 118] on input "[DATE]" at bounding box center [443, 114] width 74 height 23
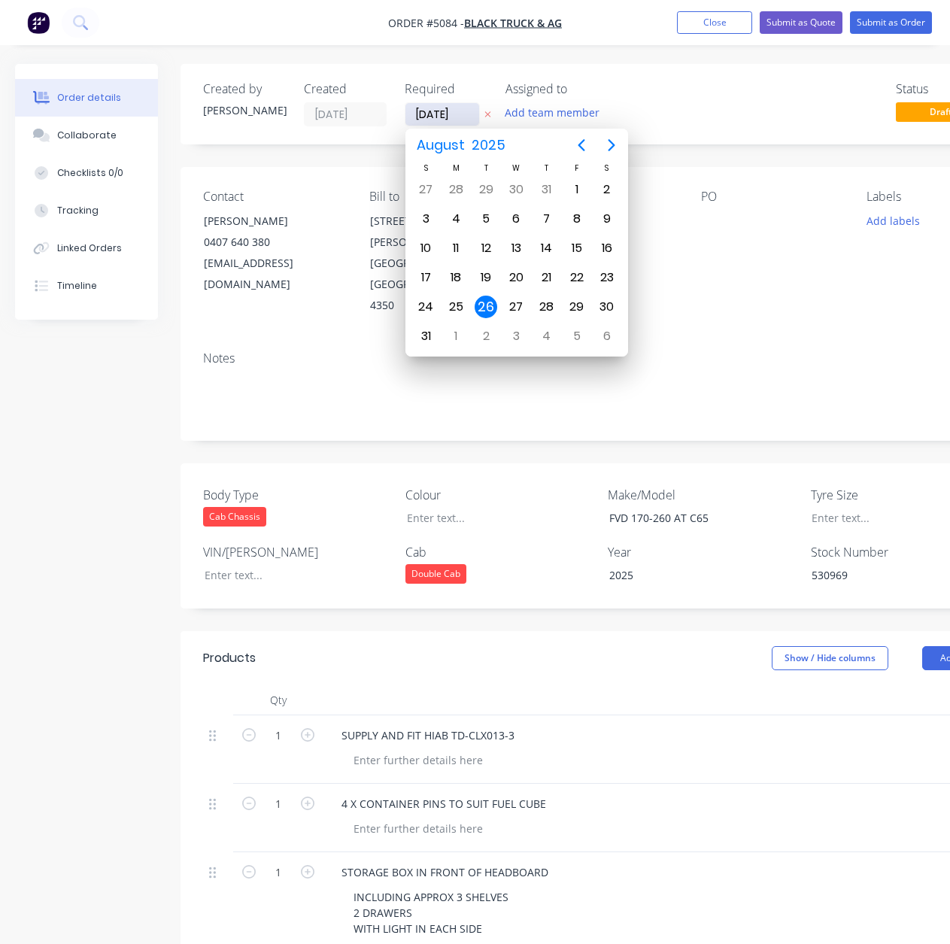
click at [465, 118] on input "[DATE]" at bounding box center [443, 114] width 74 height 23
click at [612, 144] on icon "Next page" at bounding box center [611, 145] width 7 height 12
click at [491, 304] on div "30" at bounding box center [486, 307] width 23 height 23
type input "[DATE]"
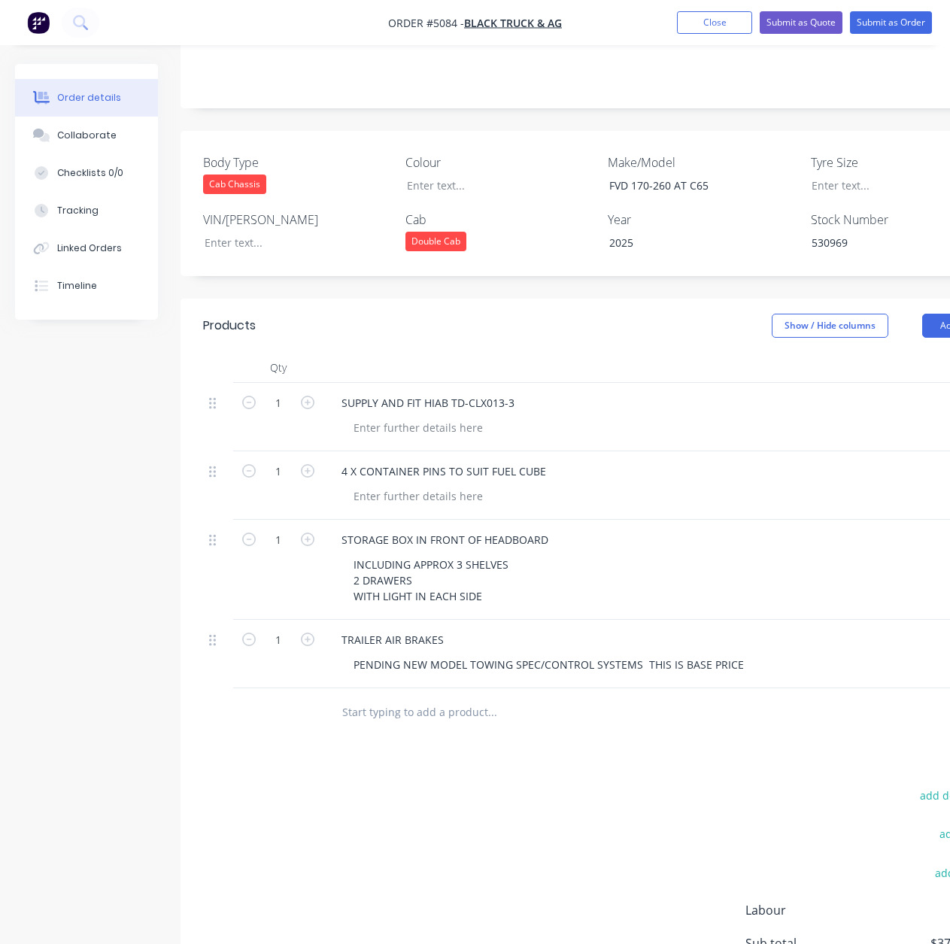
scroll to position [58, 0]
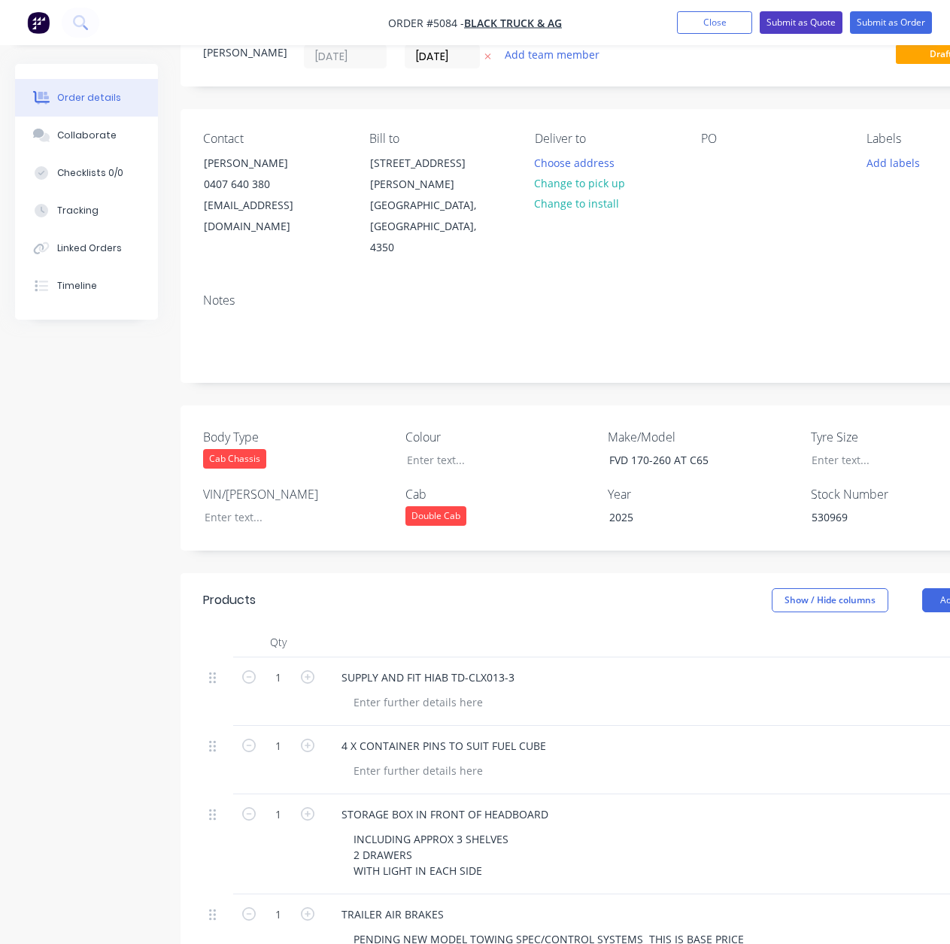
click at [785, 16] on button "Submit as Quote" at bounding box center [801, 22] width 83 height 23
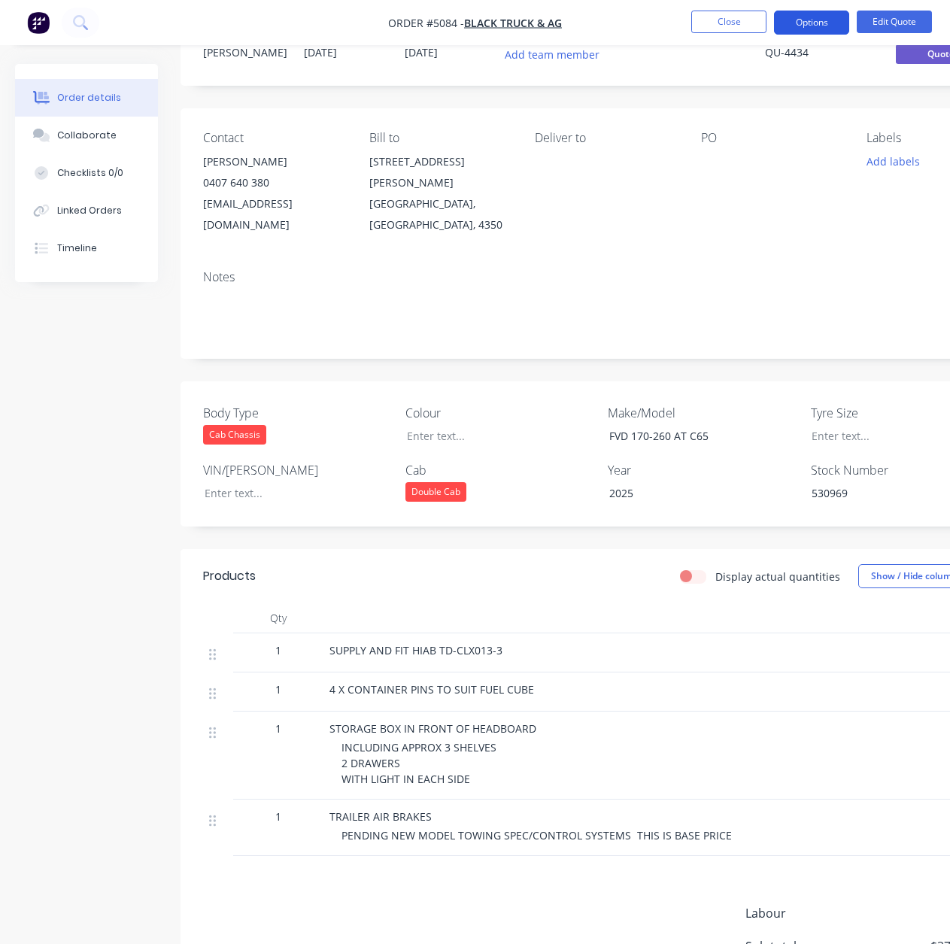
click at [812, 21] on button "Options" at bounding box center [811, 23] width 75 height 24
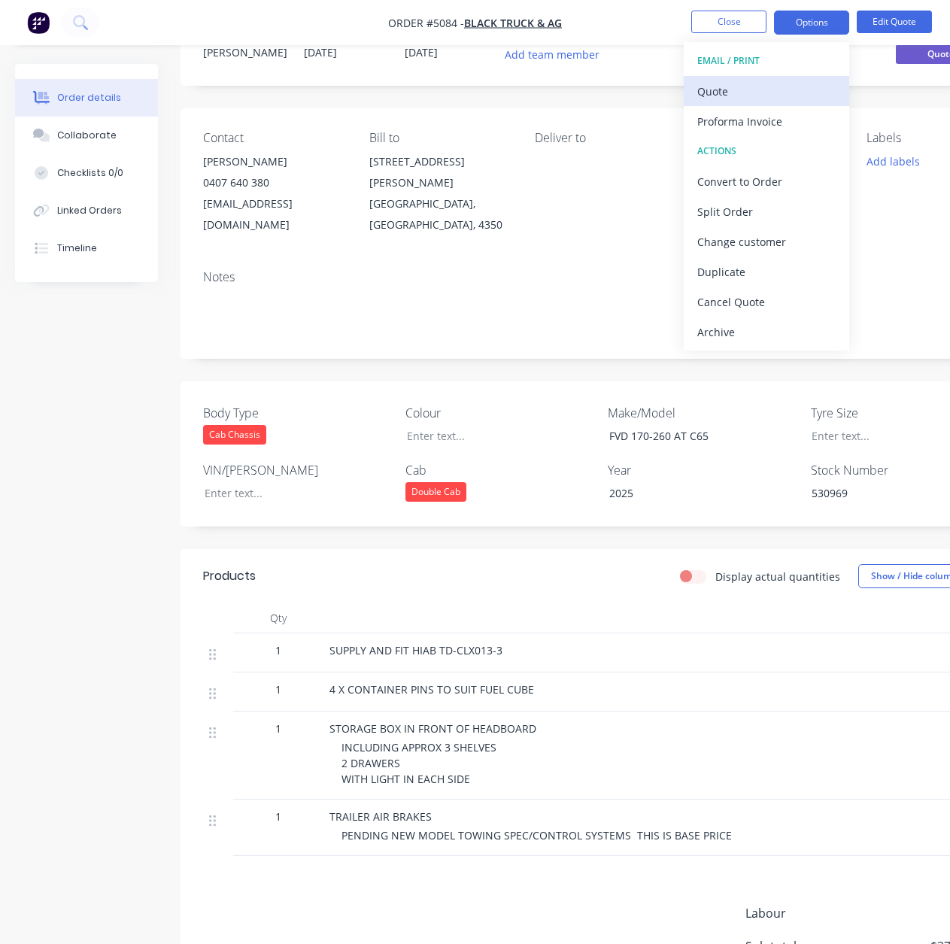
click at [749, 101] on div "Quote" at bounding box center [766, 91] width 138 height 22
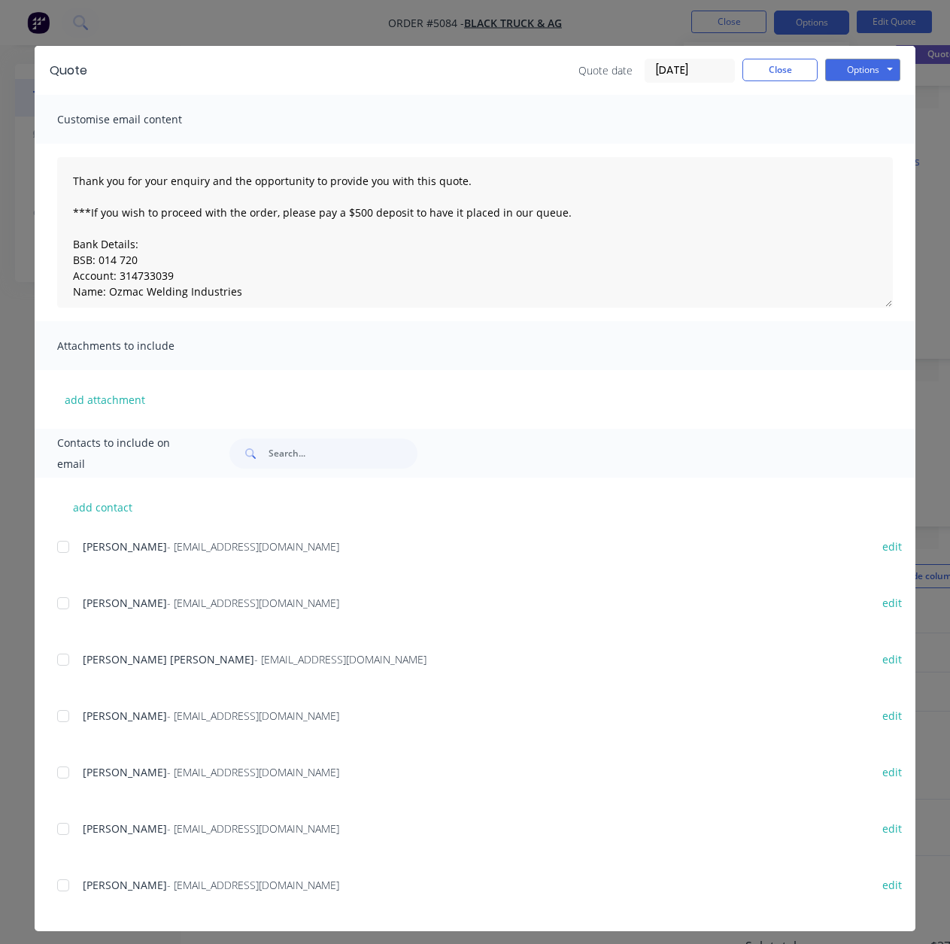
scroll to position [23, 0]
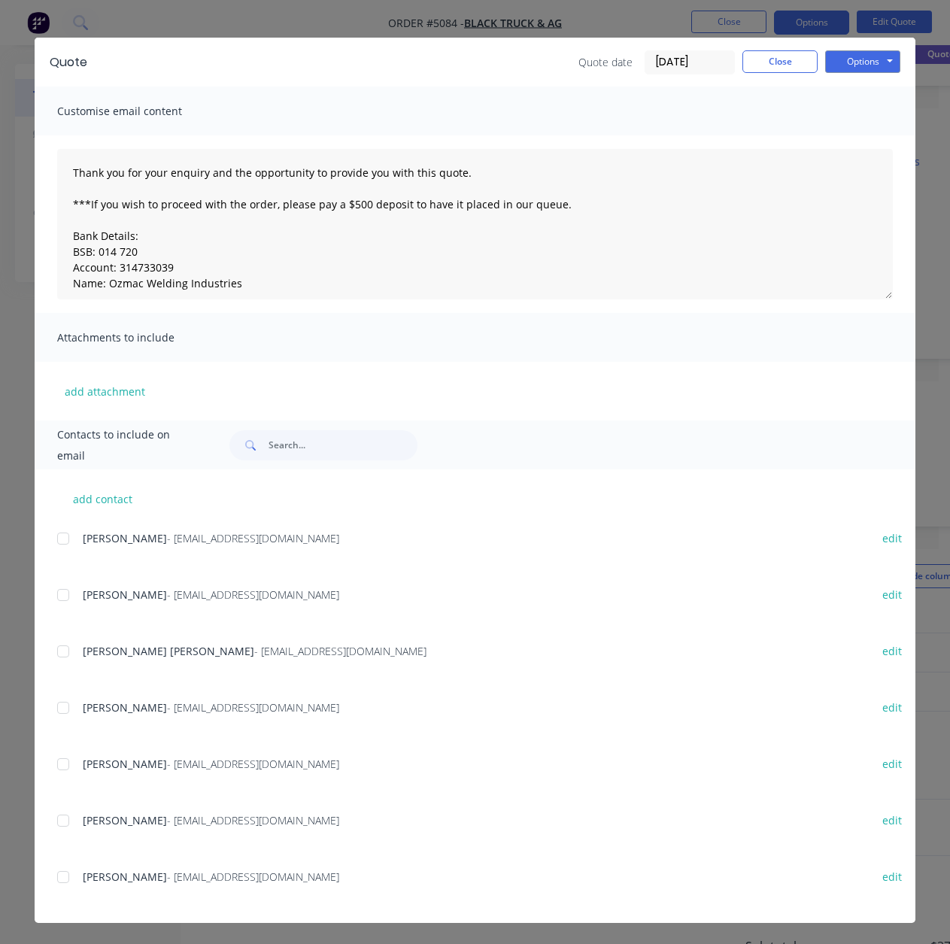
click at [62, 708] on div at bounding box center [63, 708] width 30 height 30
click at [862, 64] on button "Options" at bounding box center [862, 61] width 75 height 23
click at [843, 136] on button "Email" at bounding box center [873, 138] width 96 height 25
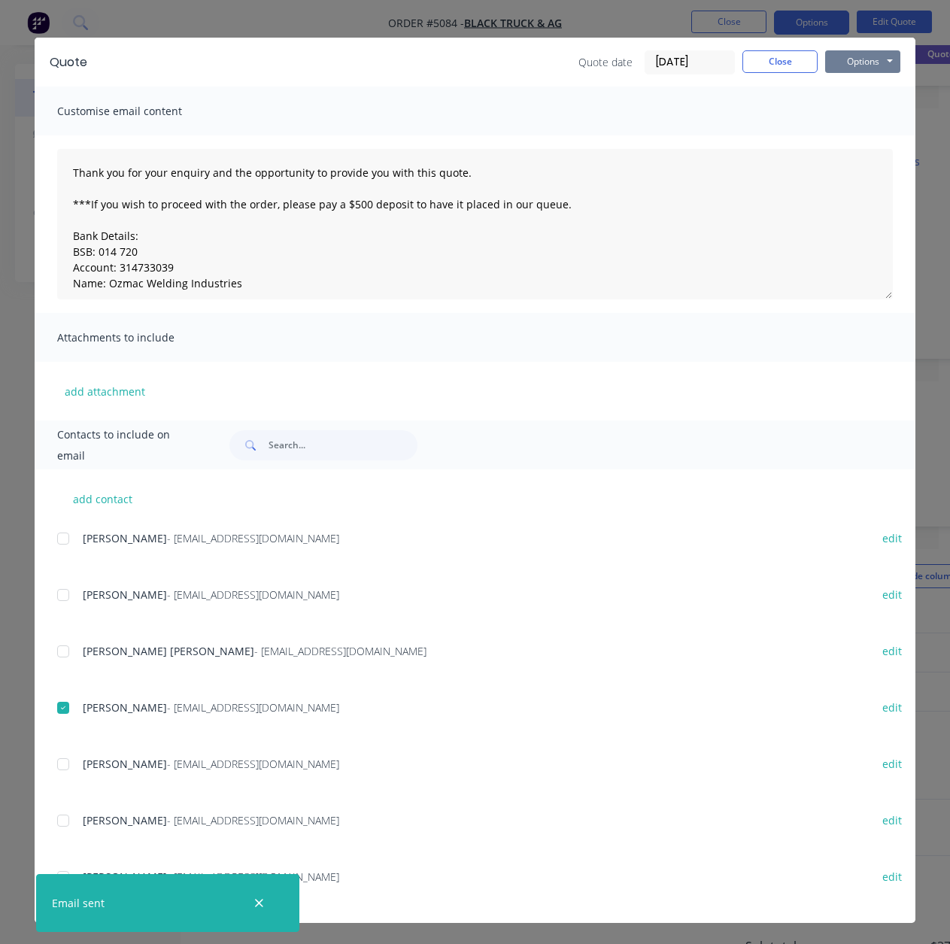
click at [855, 64] on button "Options" at bounding box center [862, 61] width 75 height 23
click at [855, 108] on button "Print" at bounding box center [873, 113] width 96 height 25
